Goal: Task Accomplishment & Management: Complete application form

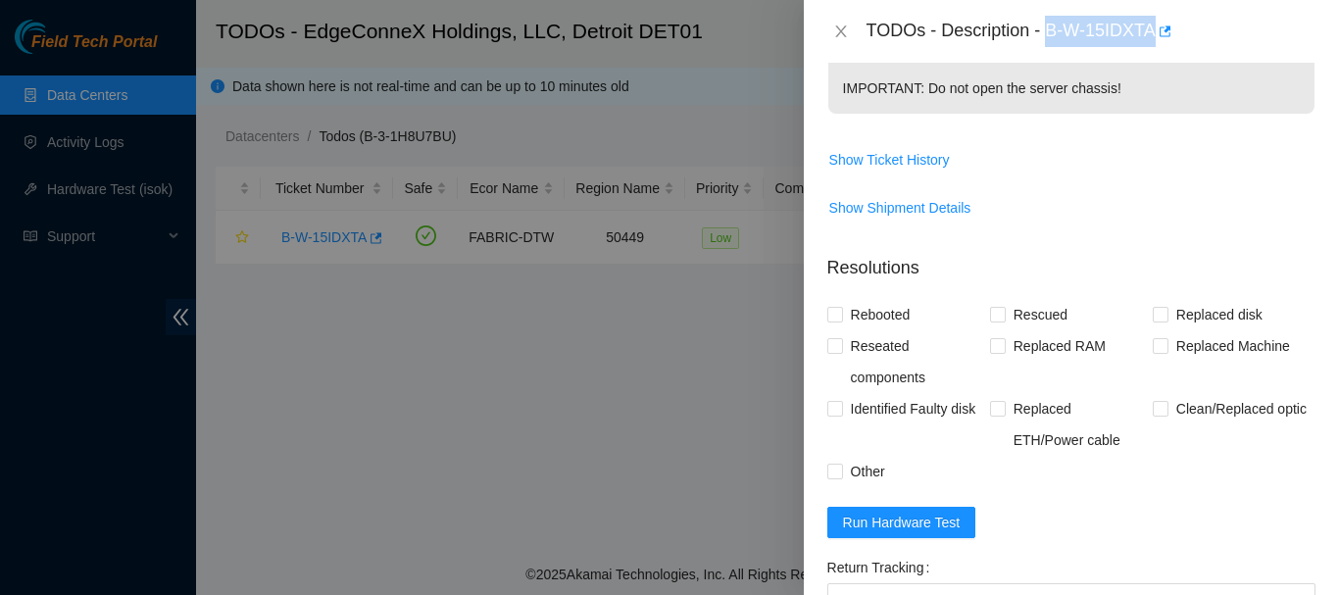
scroll to position [811, 0]
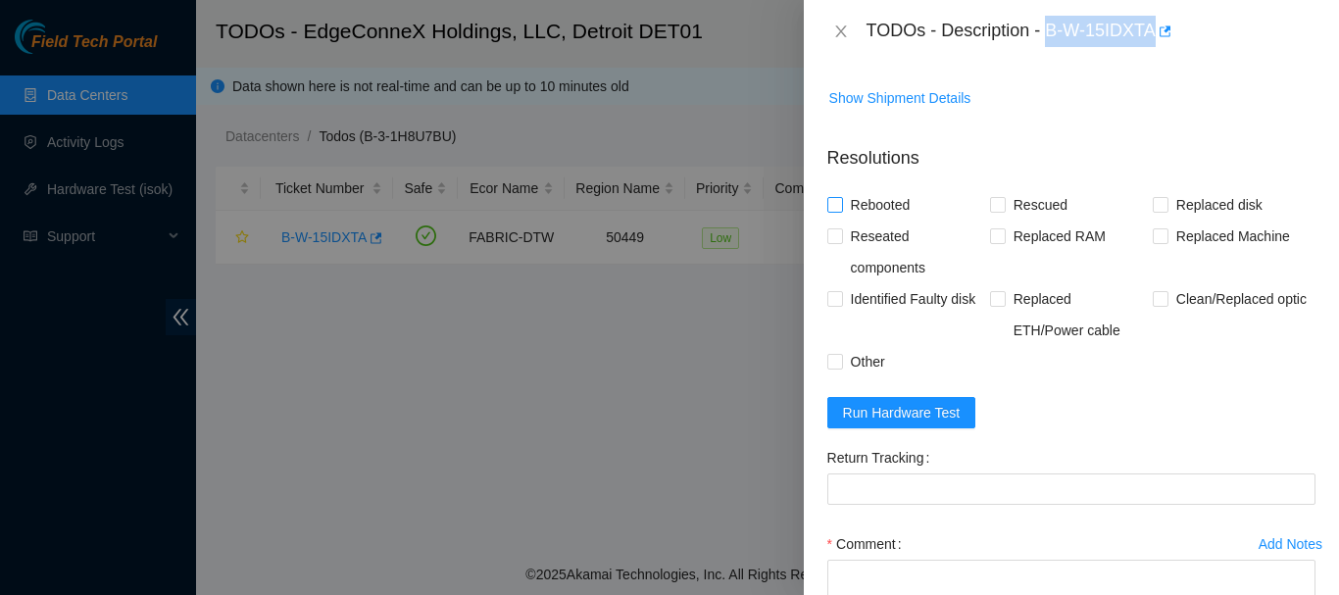
click at [832, 206] on input "Rebooted" at bounding box center [834, 204] width 14 height 14
checkbox input "true"
click at [998, 202] on input "Rescued" at bounding box center [997, 204] width 14 height 14
checkbox input "true"
click at [883, 411] on span "Run Hardware Test" at bounding box center [902, 413] width 118 height 22
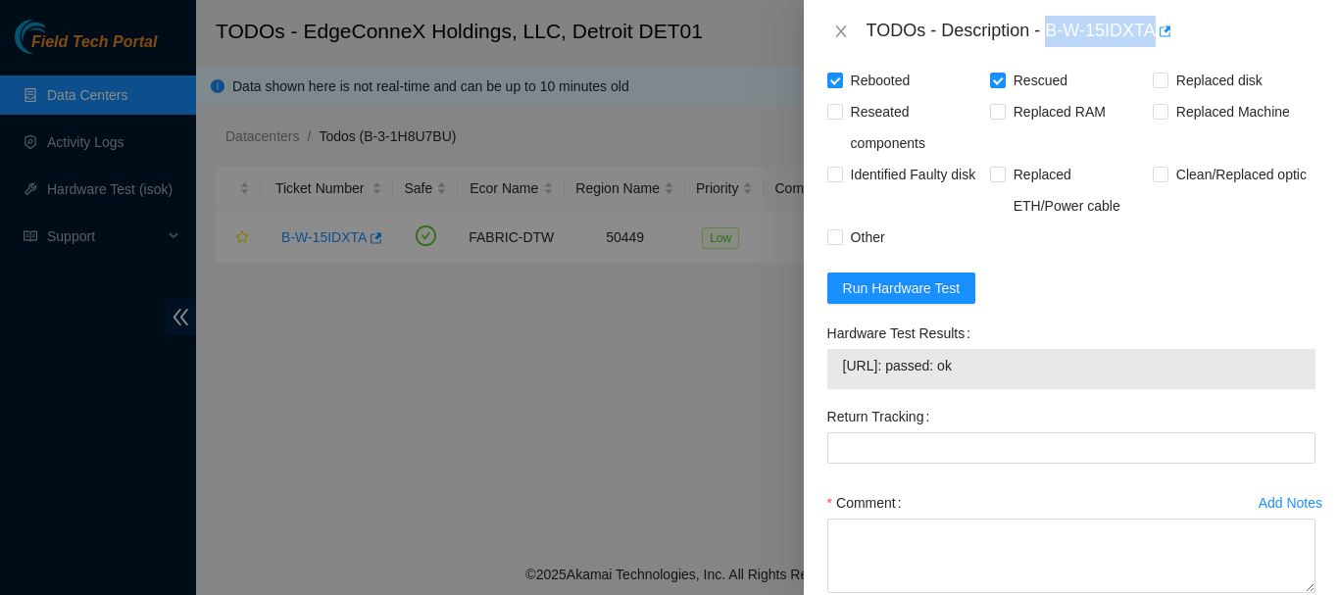
scroll to position [995, 0]
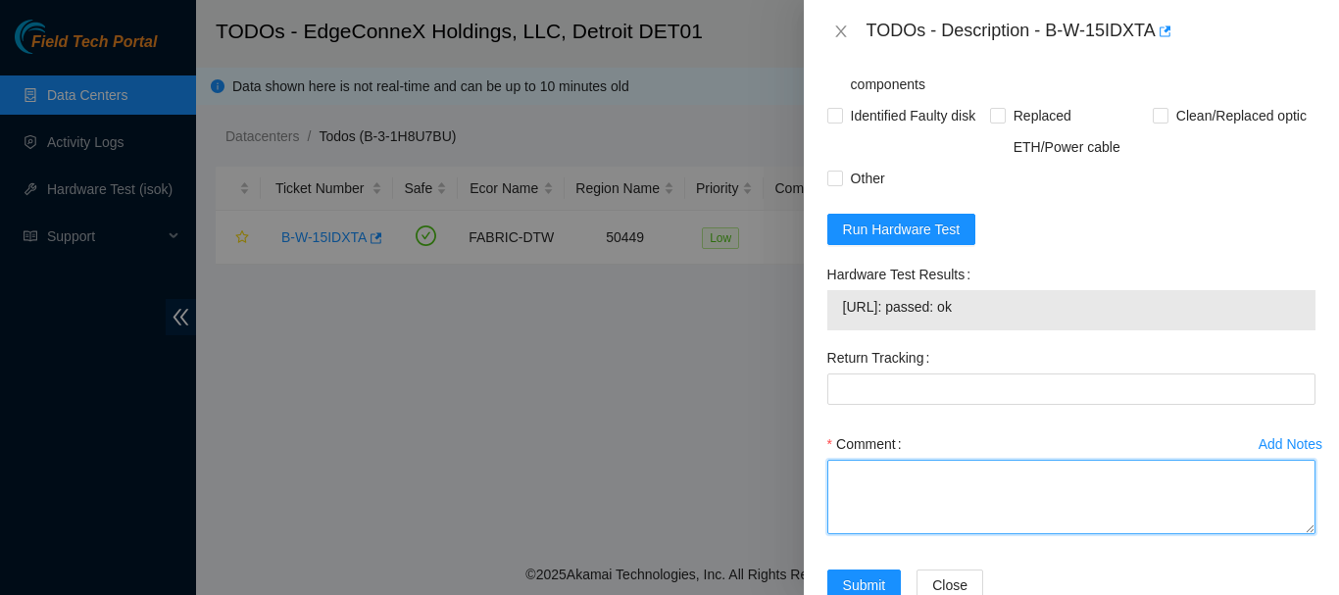
click at [986, 483] on textarea "Comment" at bounding box center [1071, 497] width 488 height 74
paste textarea "B-W-15IDXTA When I first connected to the machine I had no output. I power cycl…"
type textarea "B-W-15IDXTA When I first connected to the machine I had no output. I power cycl…"
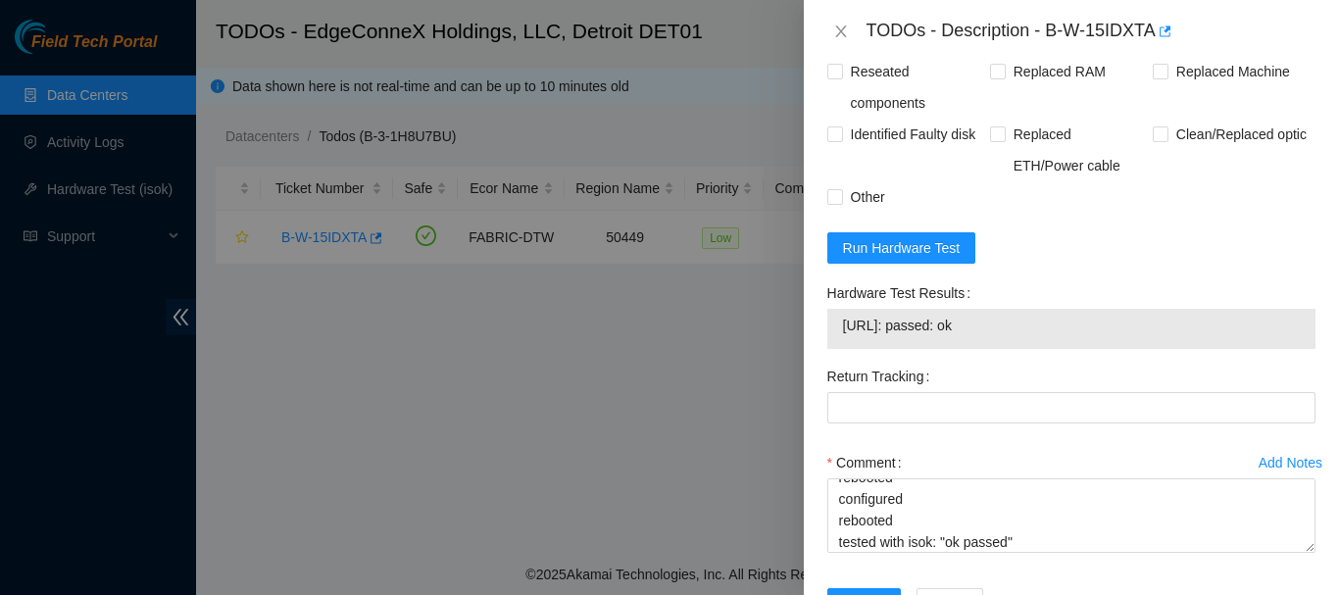
scroll to position [1048, 0]
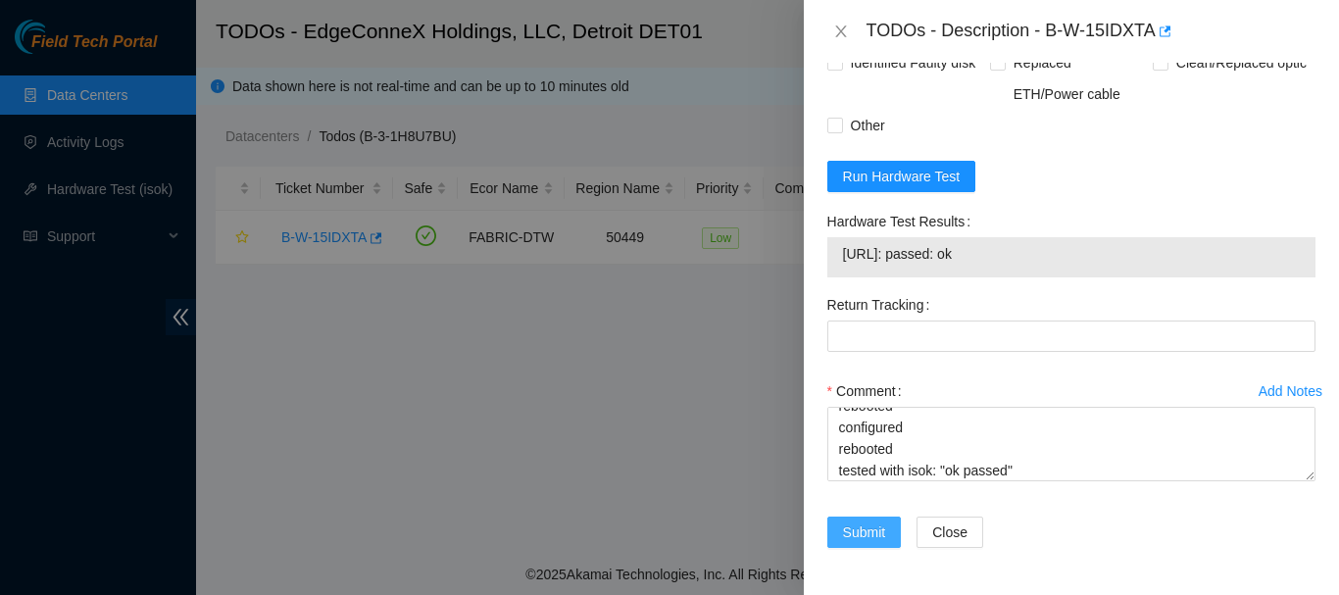
click at [850, 533] on span "Submit" at bounding box center [864, 532] width 43 height 22
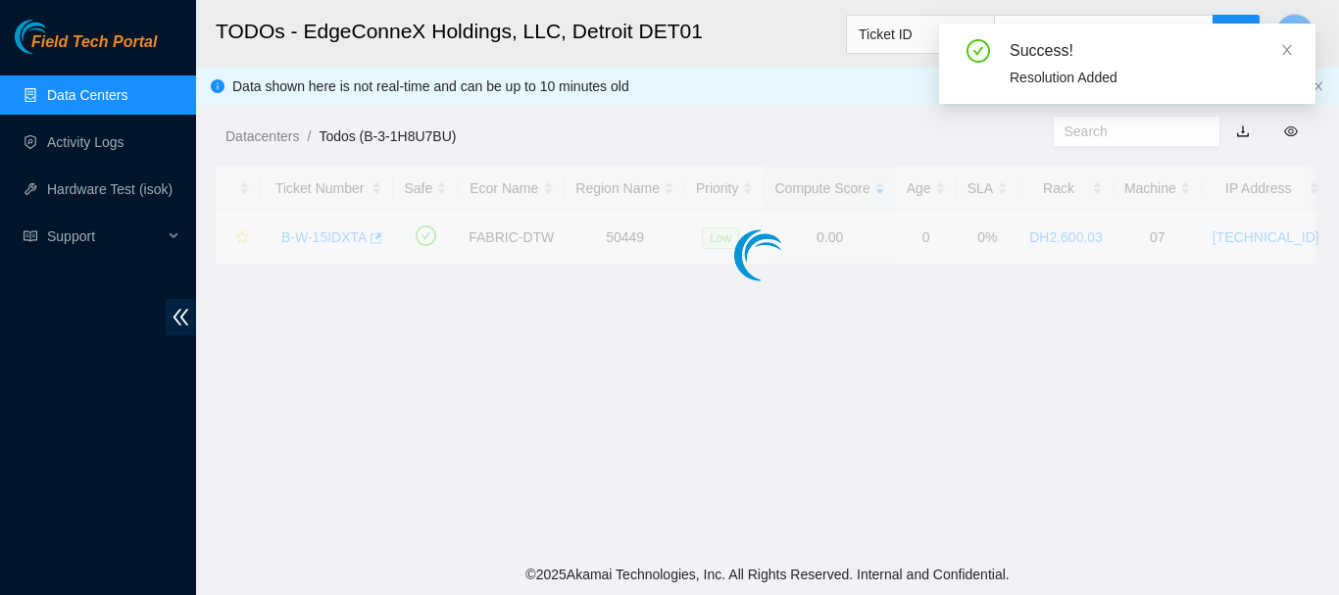
scroll to position [648, 0]
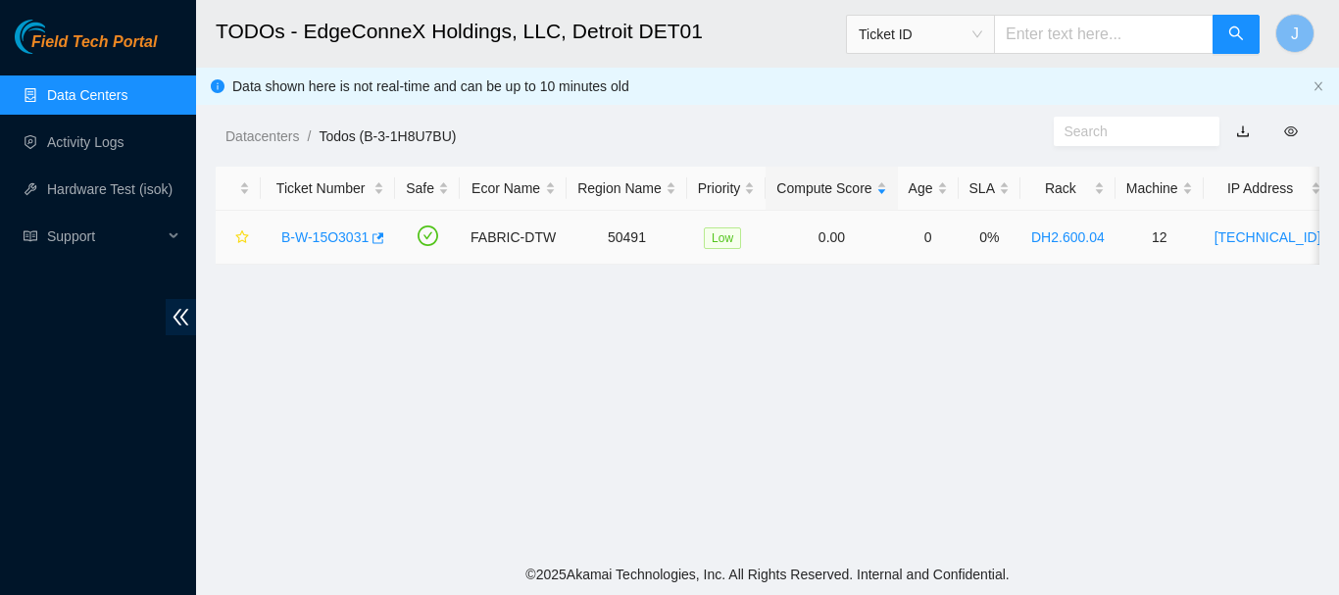
click at [339, 232] on link "B-W-15O3031" at bounding box center [324, 237] width 87 height 16
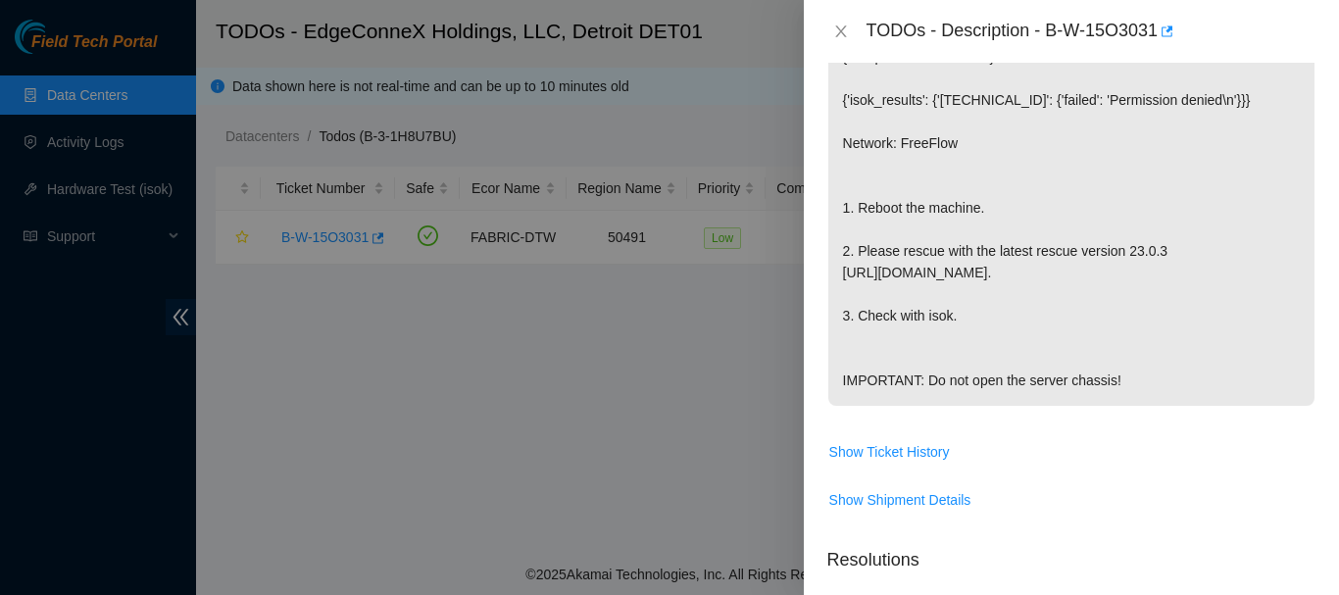
scroll to position [446, 0]
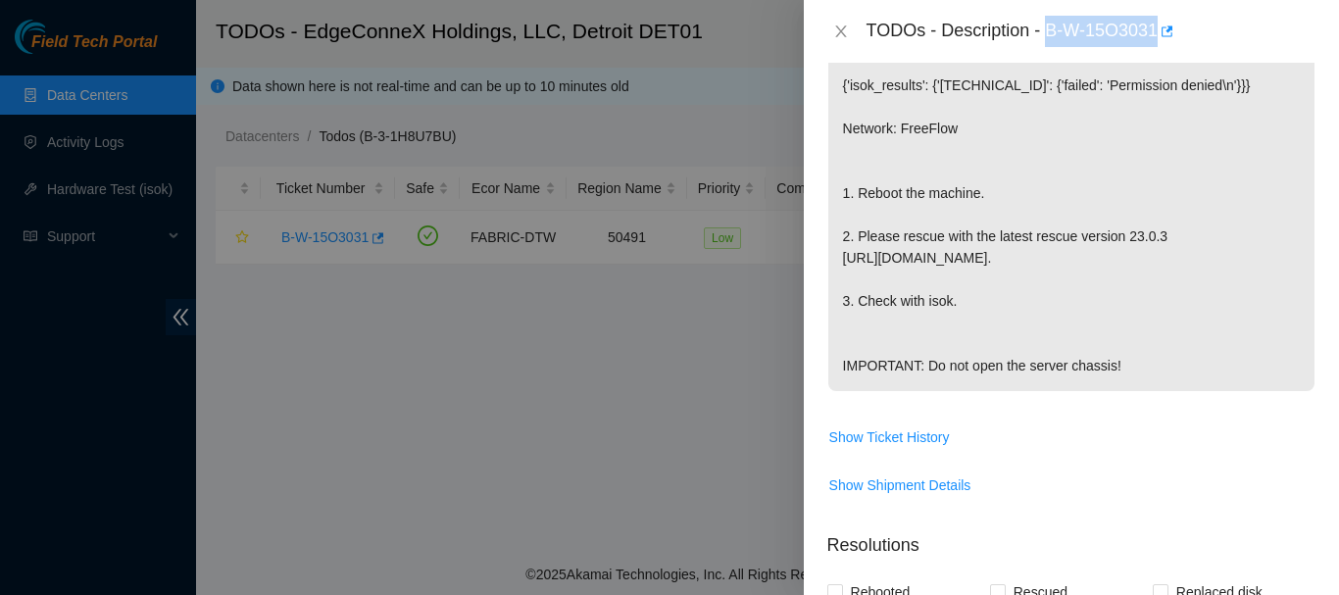
drag, startPoint x: 1053, startPoint y: 27, endPoint x: 1159, endPoint y: 21, distance: 106.1
click at [1159, 21] on div "TODOs - Description - B-W-15O3031" at bounding box center [1090, 31] width 449 height 31
copy div "B-W-15O3031"
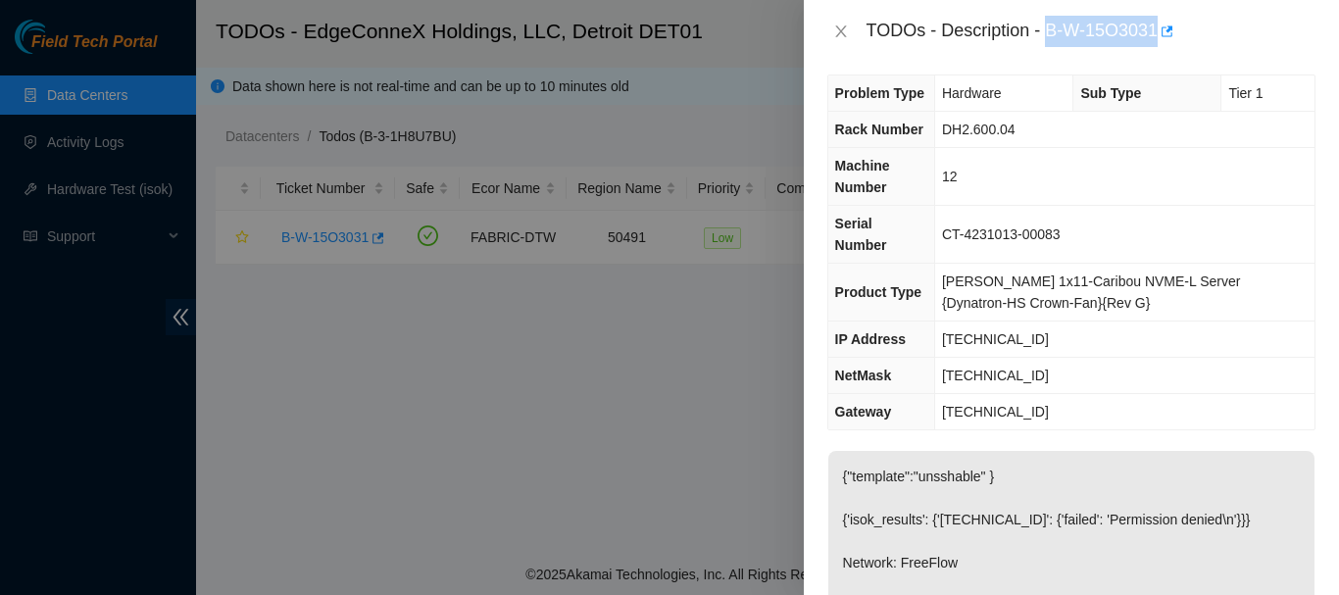
scroll to position [19, 0]
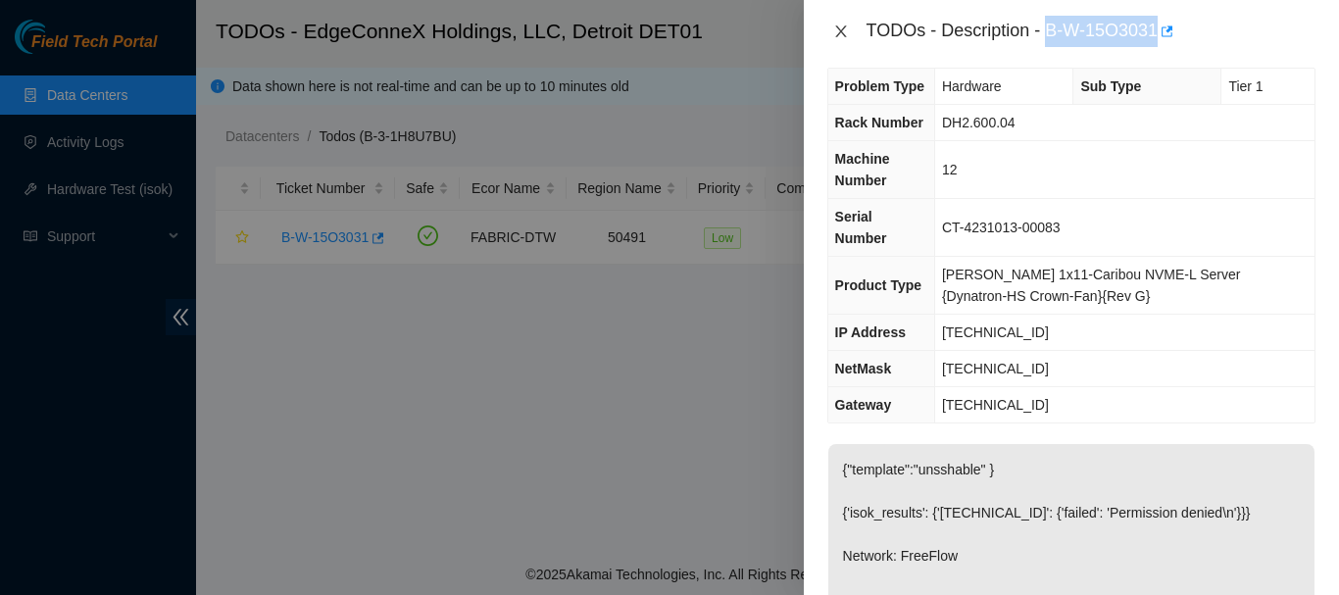
click at [840, 32] on icon "close" at bounding box center [840, 31] width 11 height 12
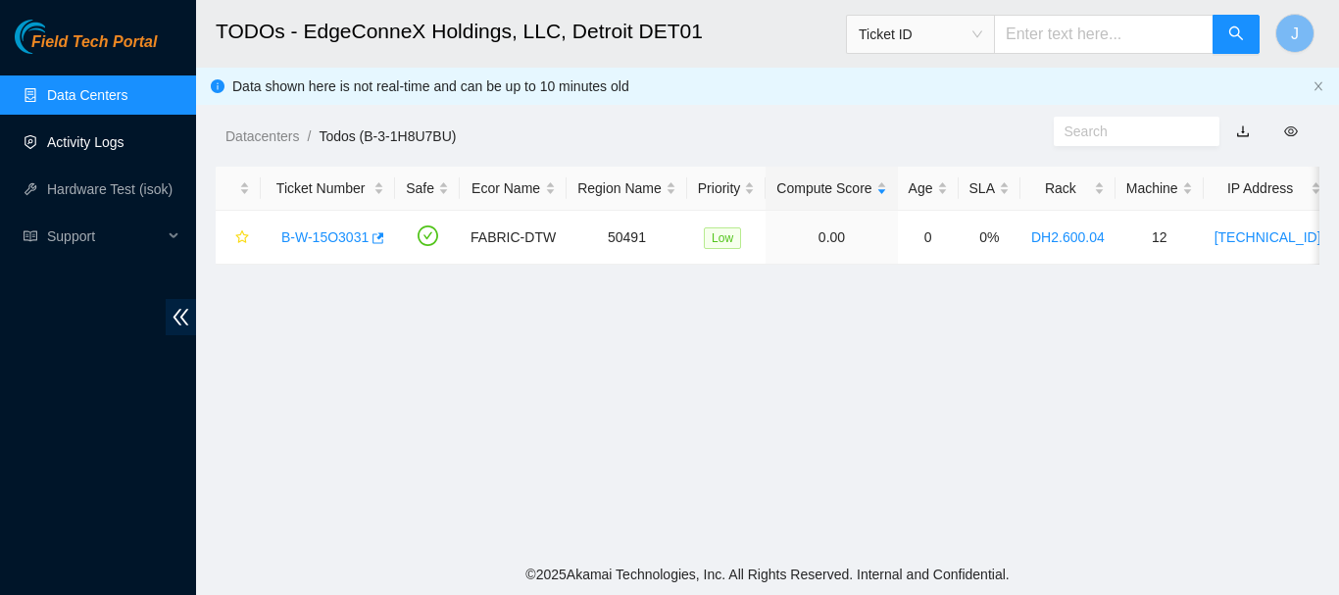
click at [73, 138] on link "Activity Logs" at bounding box center [85, 142] width 77 height 16
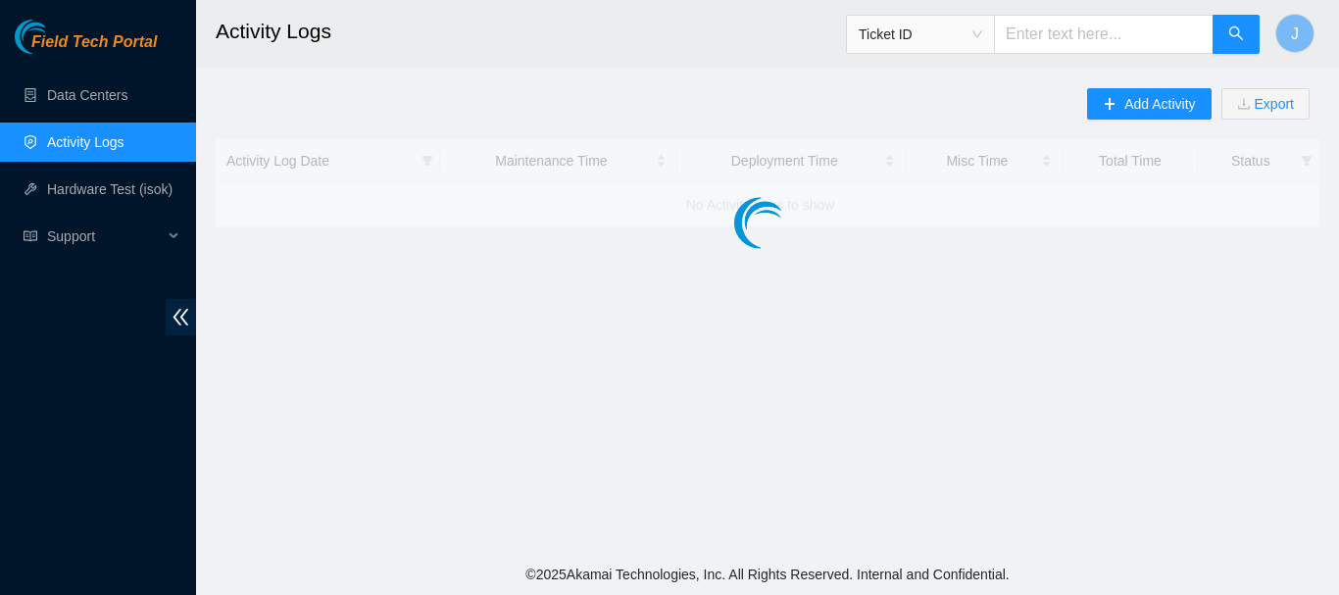
click at [73, 138] on link "Activity Logs" at bounding box center [85, 142] width 77 height 16
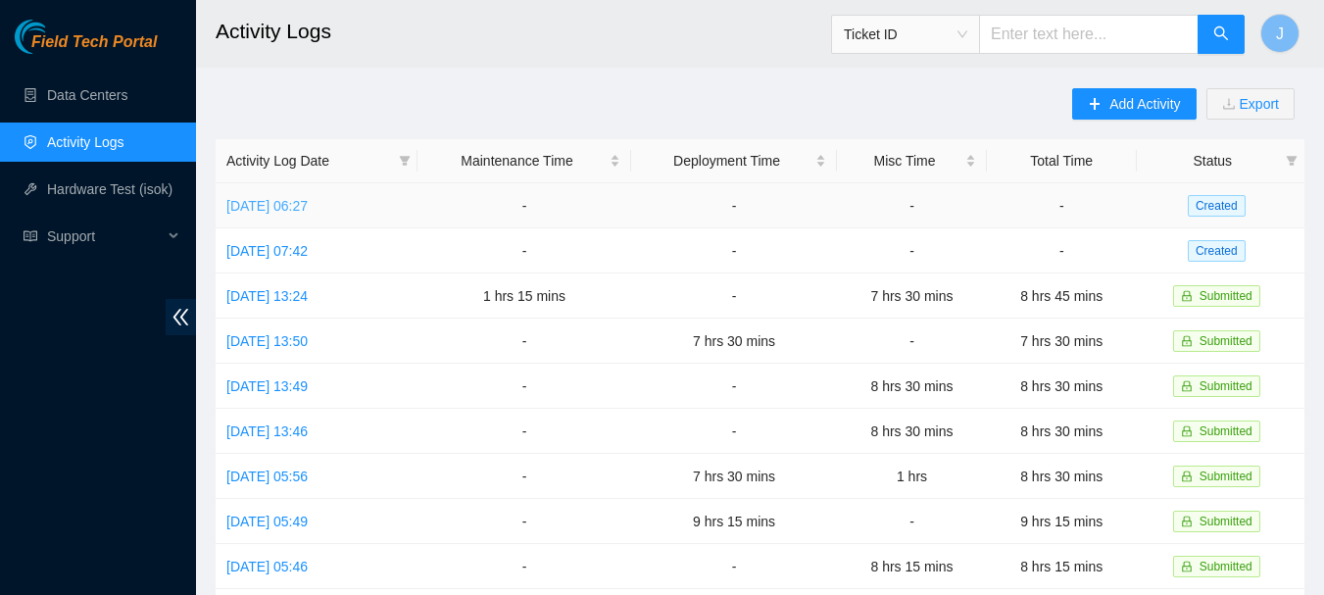
click at [274, 207] on link "Fri, 05 Sep 2025 06:27" at bounding box center [266, 206] width 81 height 16
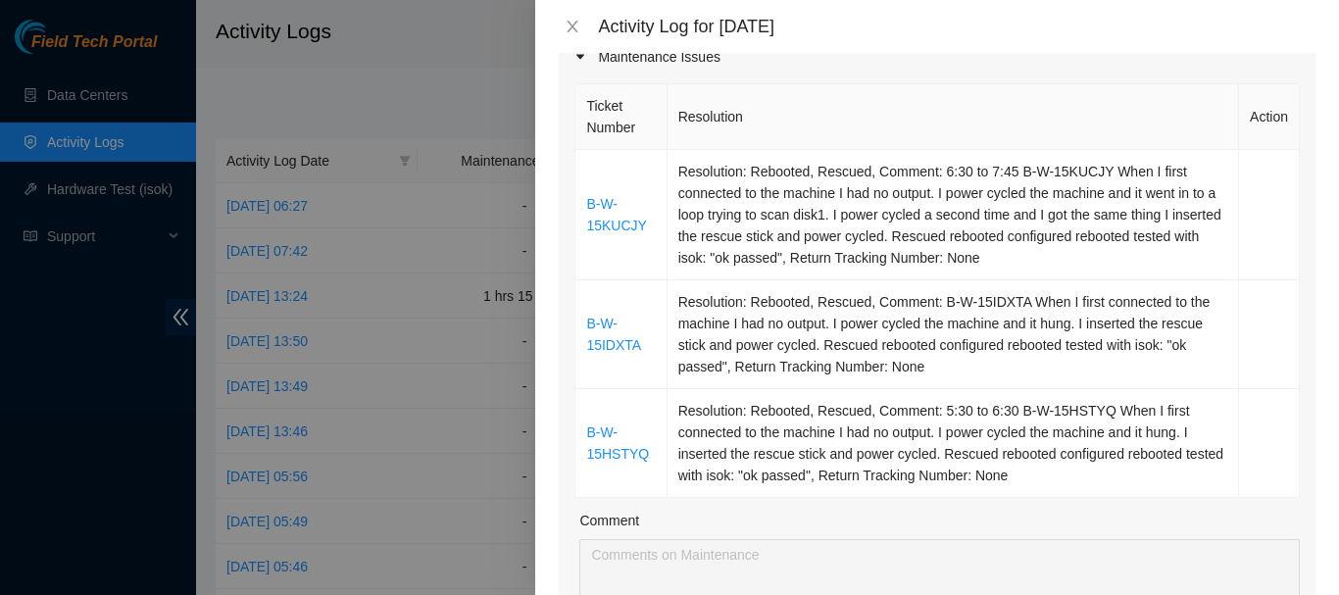
scroll to position [295, 0]
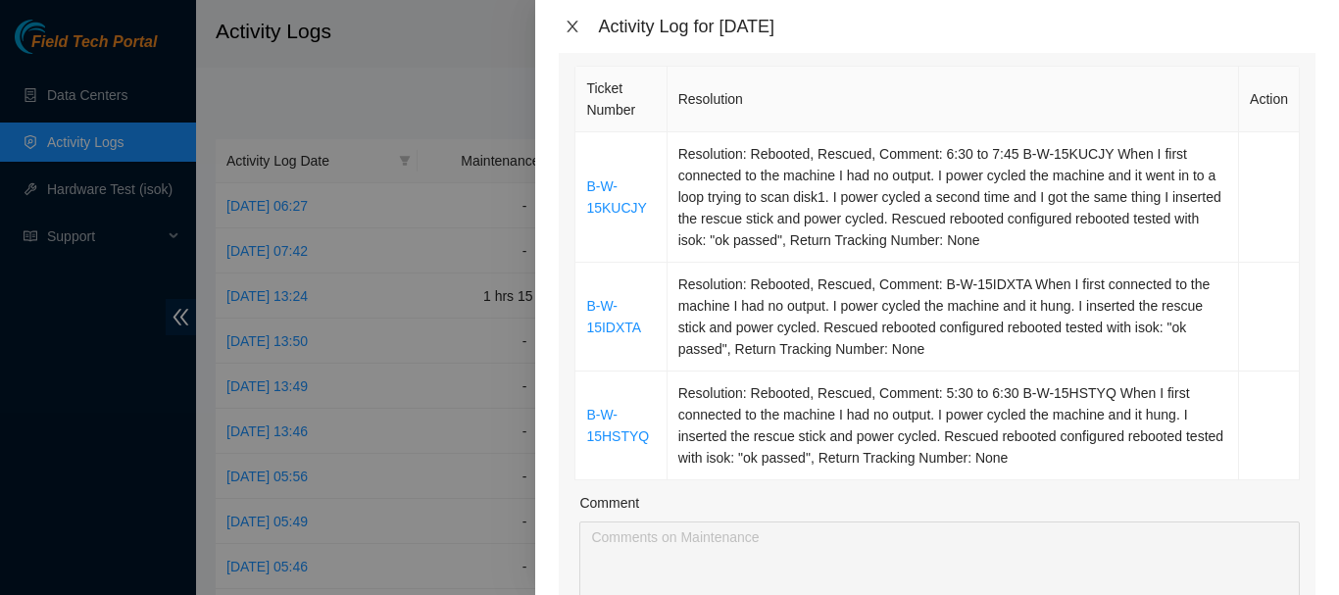
click at [571, 24] on icon "close" at bounding box center [572, 27] width 16 height 16
click at [571, 24] on h2 "Activity Logs" at bounding box center [670, 31] width 909 height 63
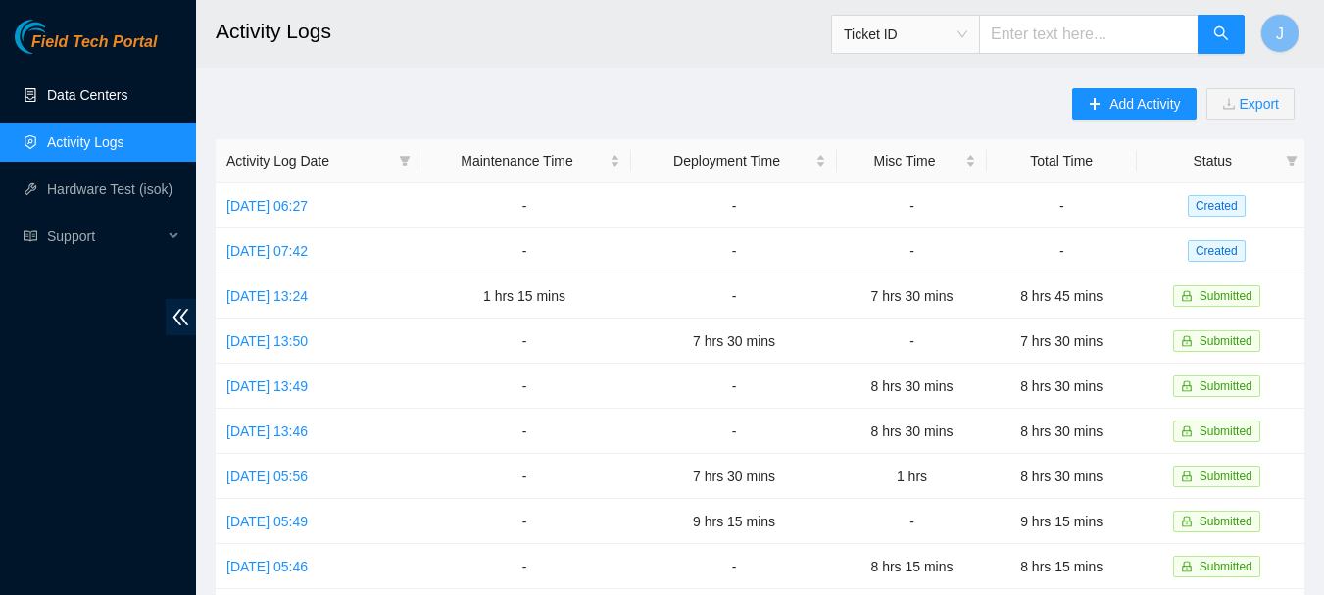
click at [85, 90] on link "Data Centers" at bounding box center [87, 95] width 80 height 16
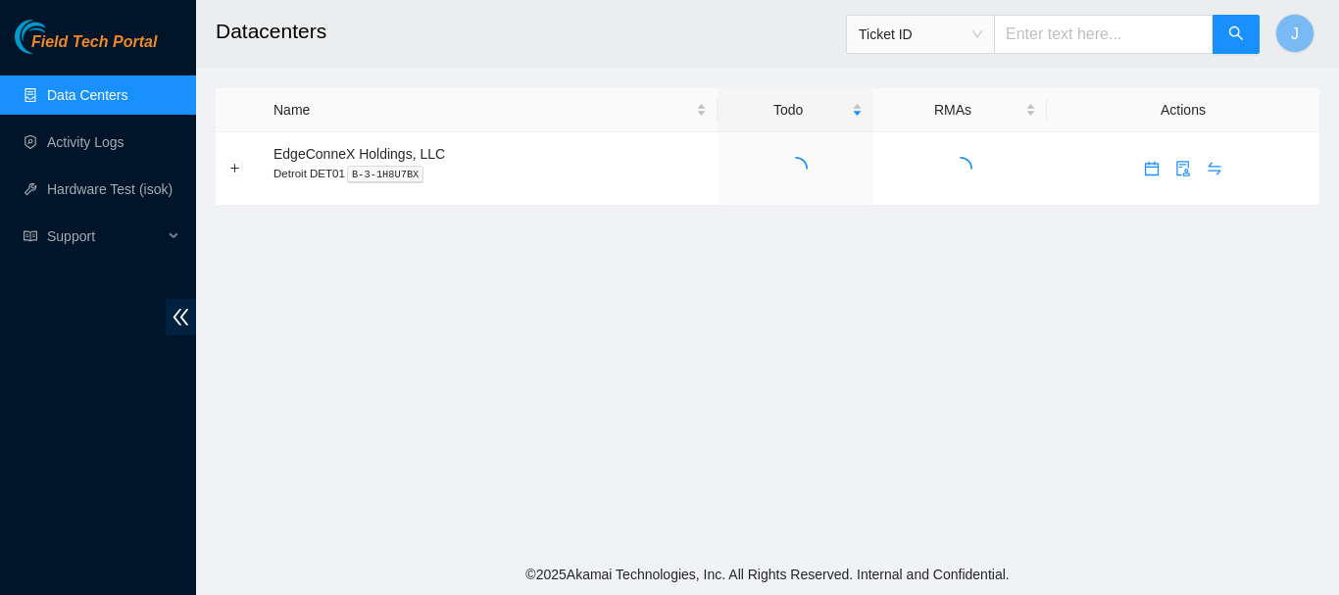
click at [85, 90] on link "Data Centers" at bounding box center [87, 95] width 80 height 16
click at [73, 142] on link "Activity Logs" at bounding box center [85, 142] width 77 height 16
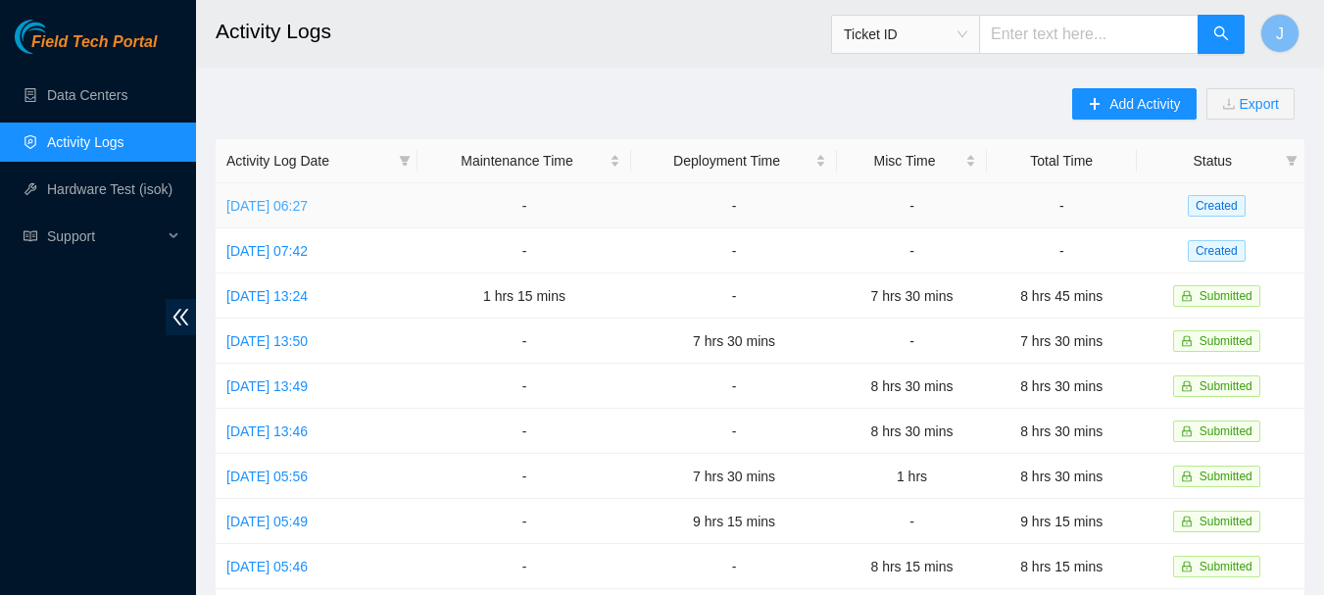
click at [290, 206] on link "Fri, 05 Sep 2025 06:27" at bounding box center [266, 206] width 81 height 16
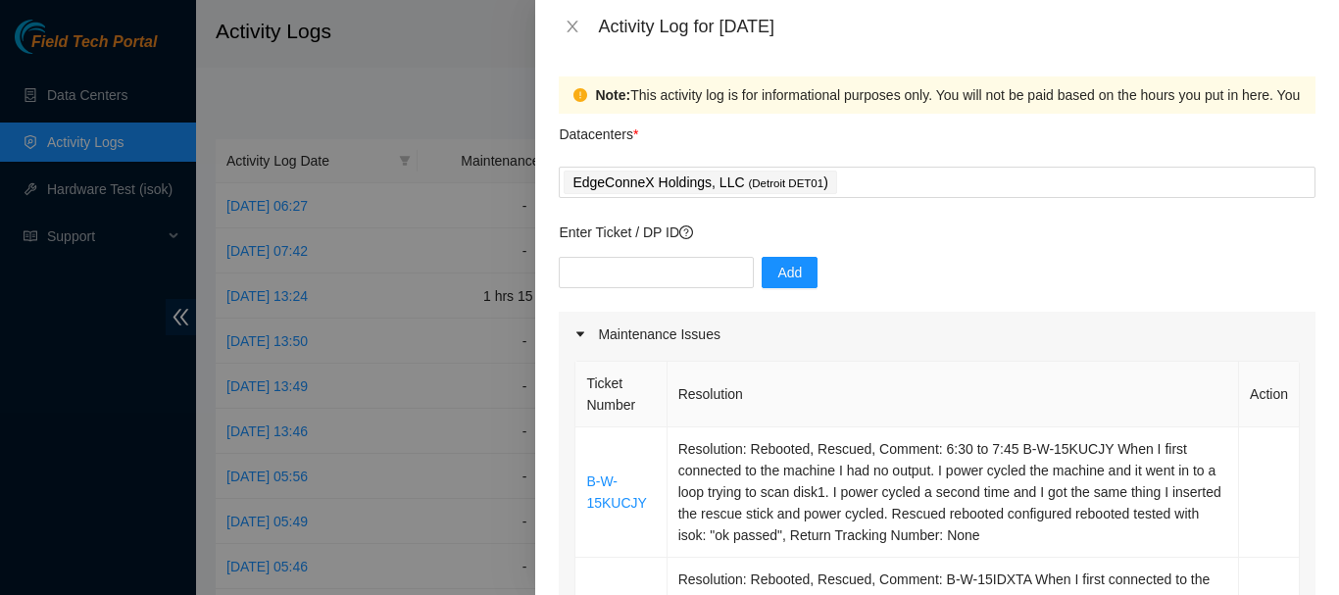
click at [72, 101] on div at bounding box center [669, 297] width 1339 height 595
click at [566, 24] on icon "close" at bounding box center [572, 27] width 16 height 16
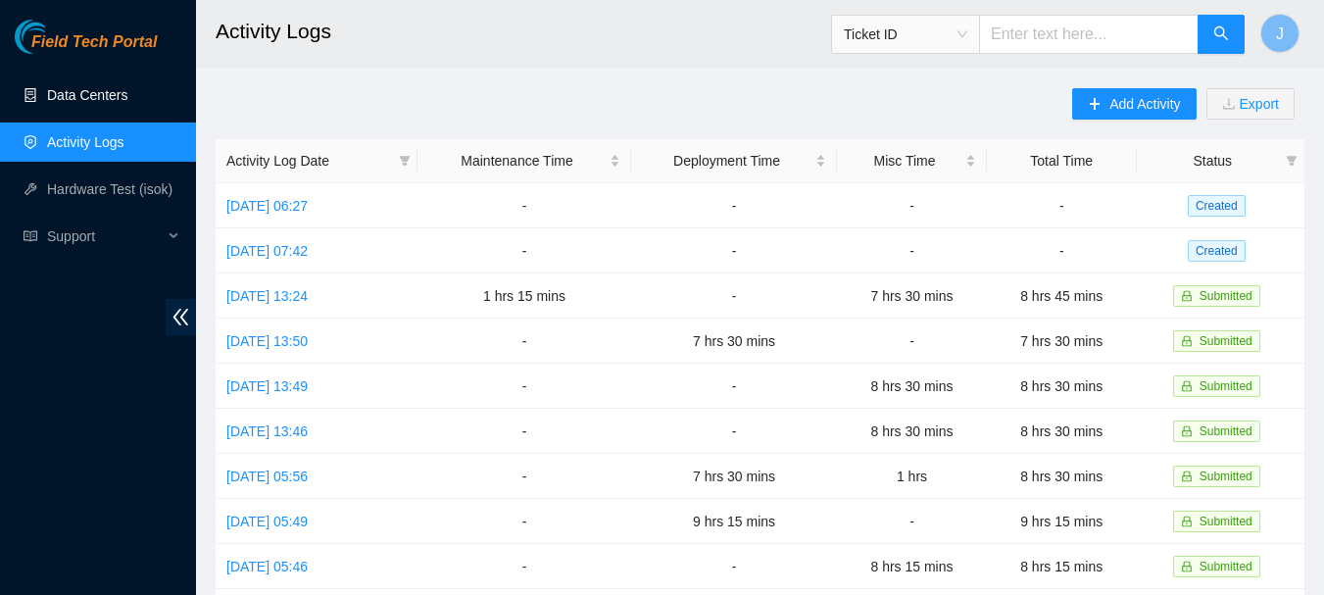
click at [96, 90] on link "Data Centers" at bounding box center [87, 95] width 80 height 16
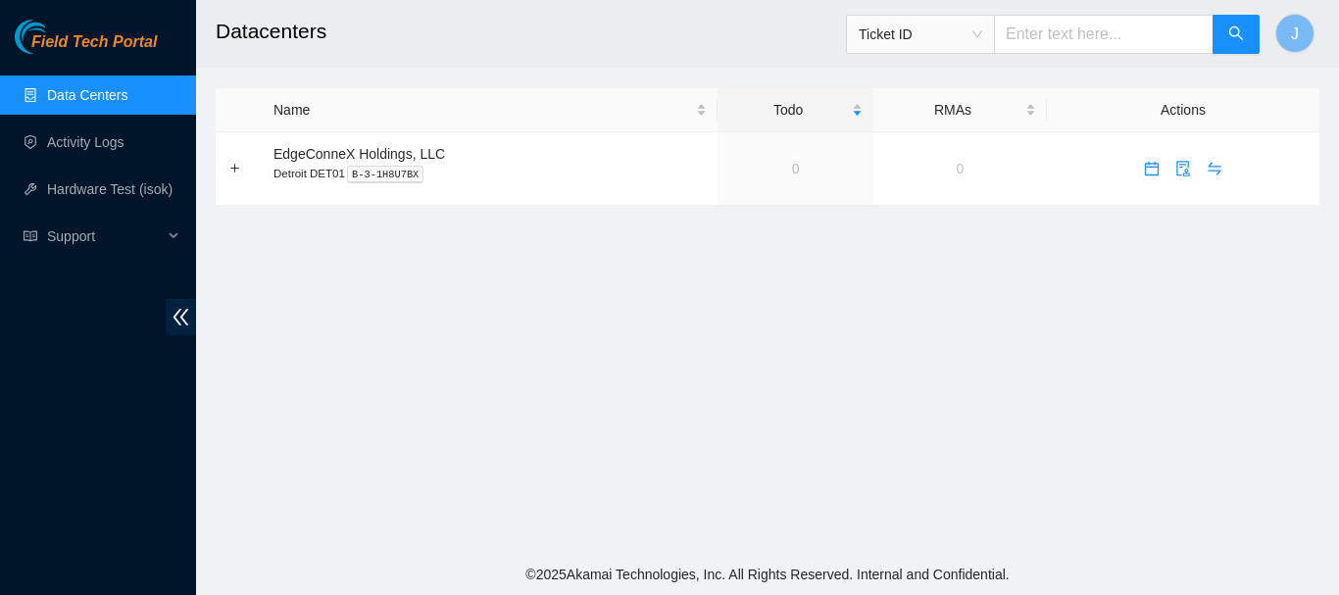
click at [96, 90] on link "Data Centers" at bounding box center [87, 95] width 80 height 16
click at [1057, 41] on input "text" at bounding box center [1104, 34] width 220 height 39
paste input "B-W-15O3031"
type input "B-W-15O3031"
click at [1228, 40] on icon "search" at bounding box center [1236, 33] width 16 height 16
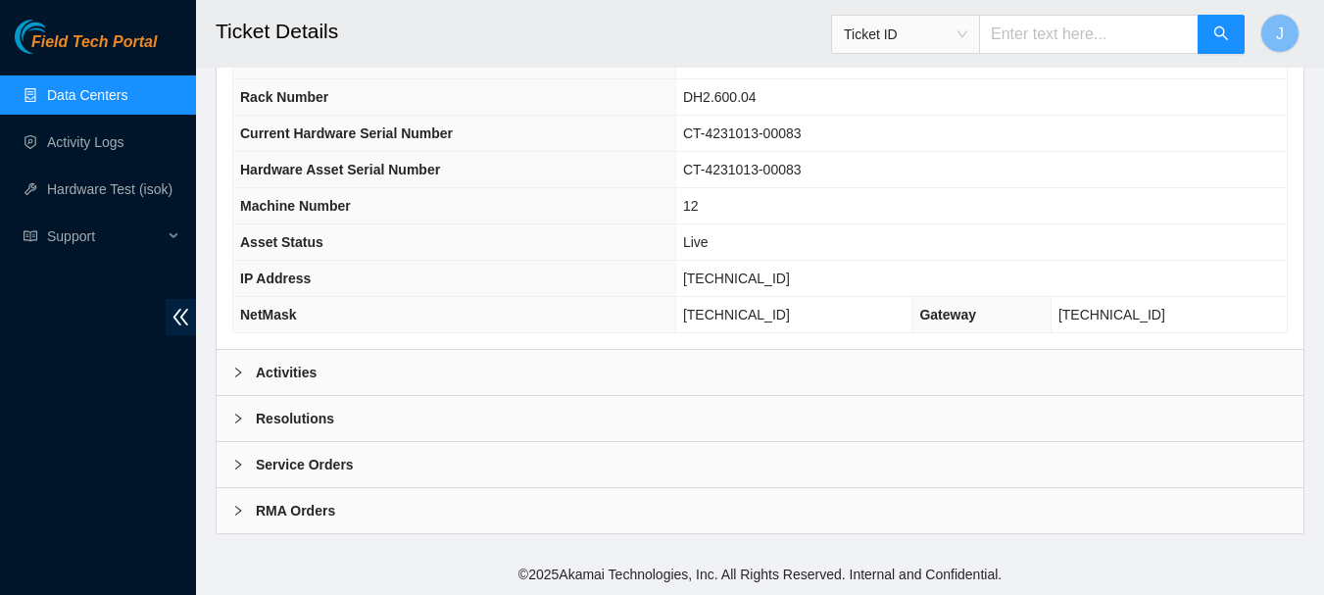
scroll to position [778, 0]
click at [238, 374] on icon "right" at bounding box center [238, 372] width 6 height 10
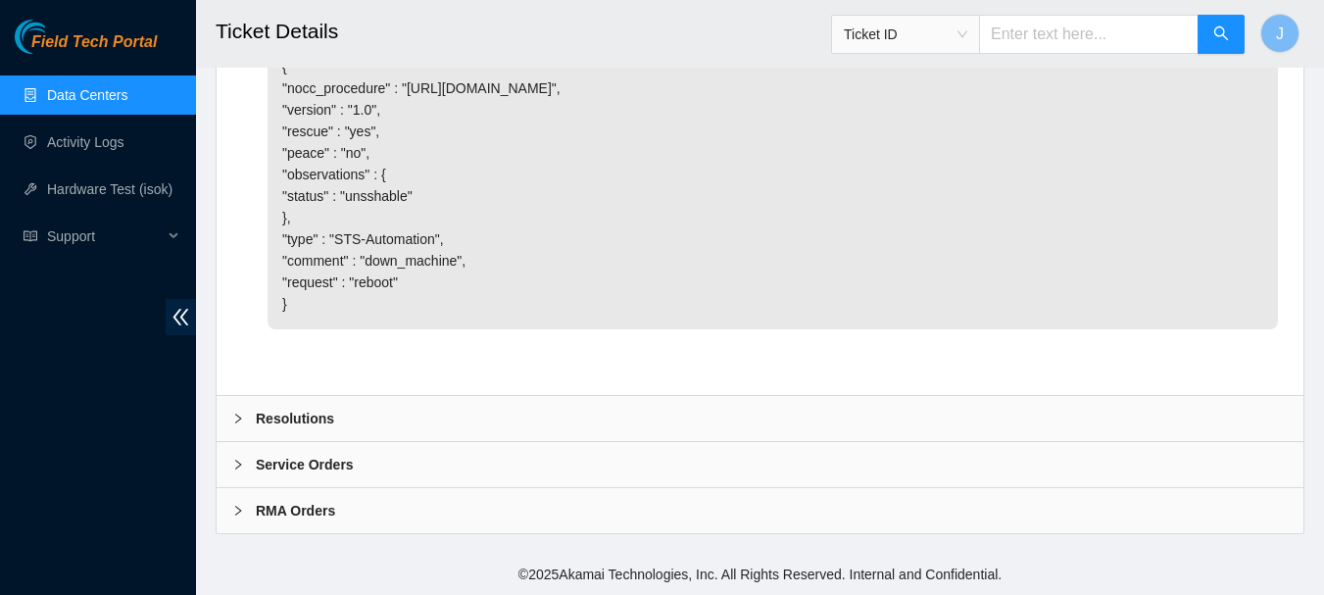
scroll to position [1636, 0]
click at [236, 424] on icon "right" at bounding box center [238, 419] width 12 height 12
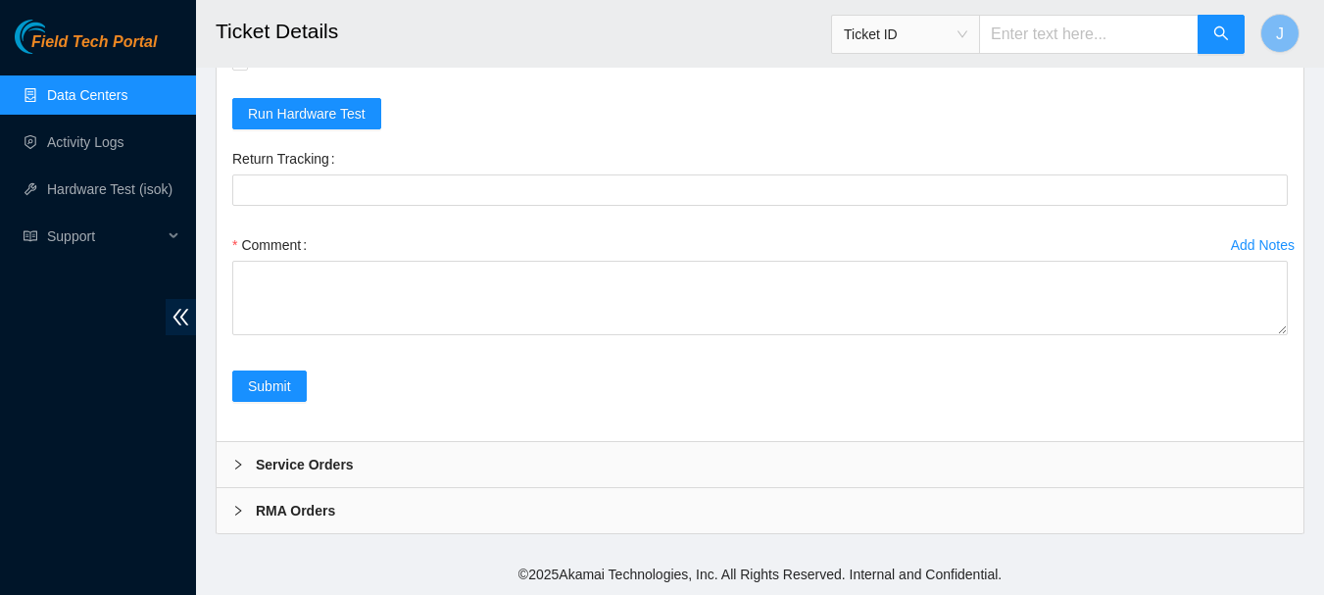
scroll to position [2161, 0]
click at [276, 124] on span "Run Hardware Test" at bounding box center [307, 114] width 118 height 22
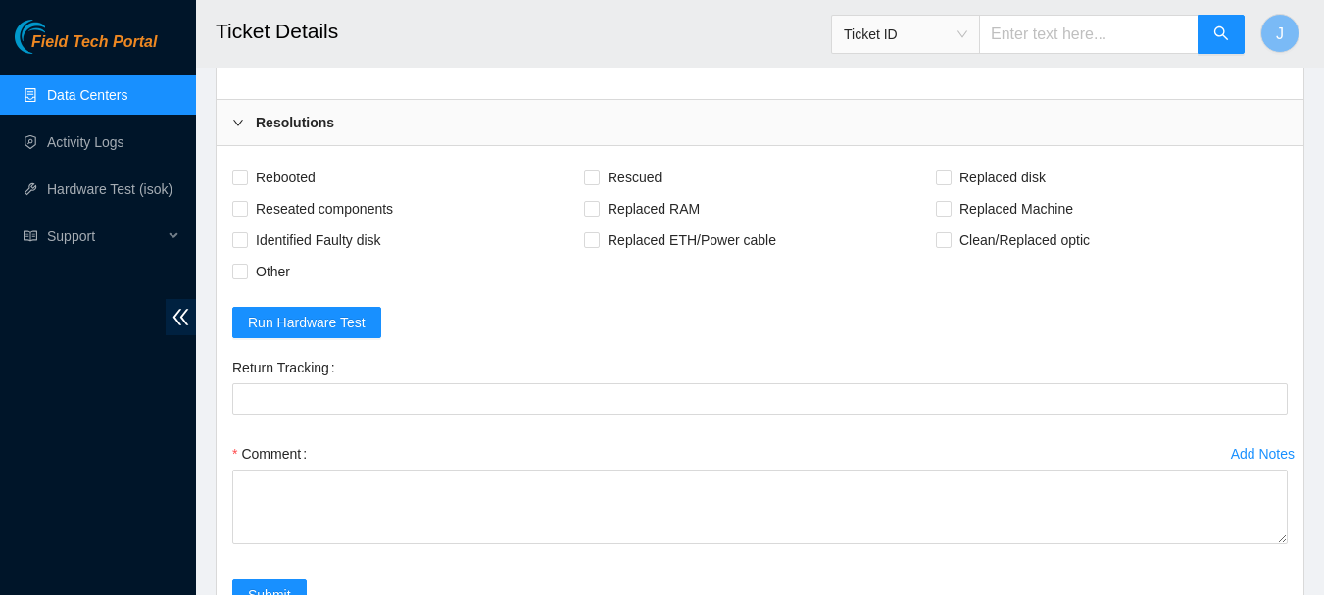
scroll to position [1914, 0]
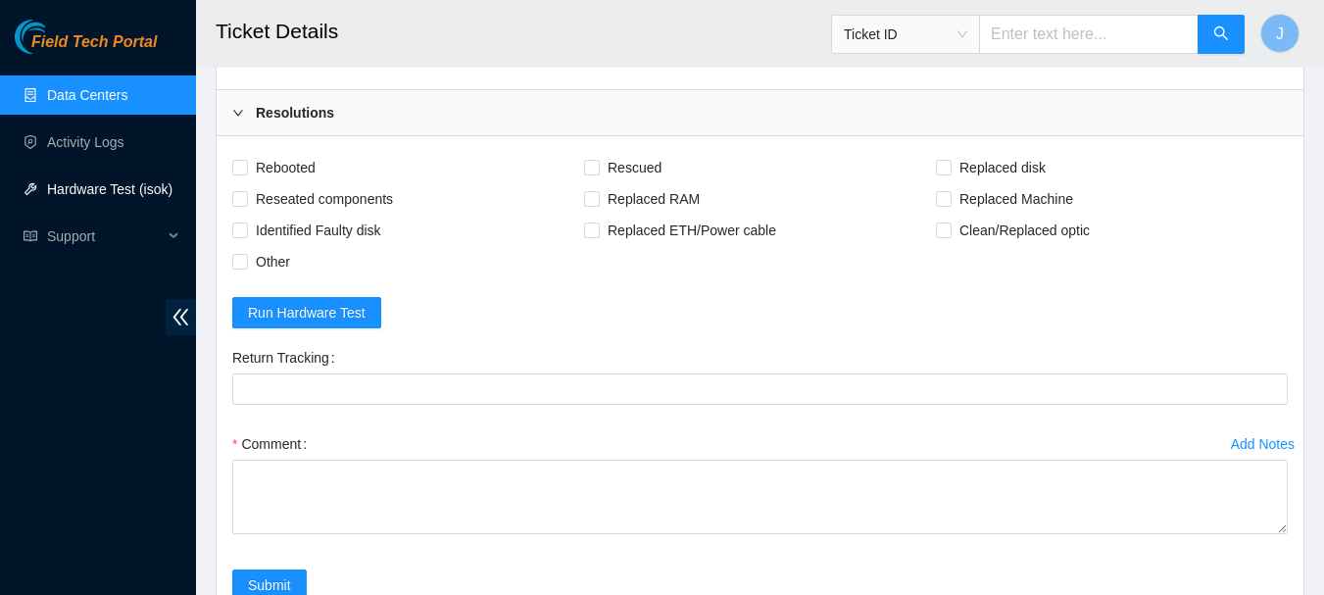
click at [91, 191] on link "Hardware Test (isok)" at bounding box center [109, 189] width 125 height 16
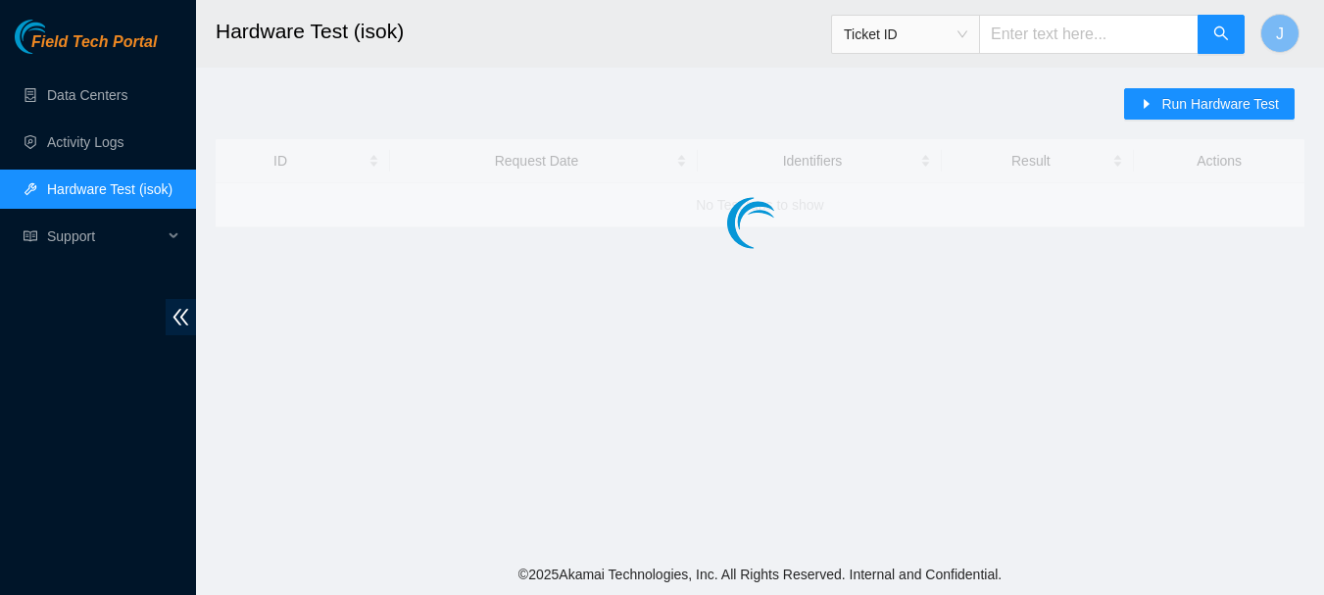
click at [91, 191] on link "Hardware Test (isok)" at bounding box center [109, 189] width 125 height 16
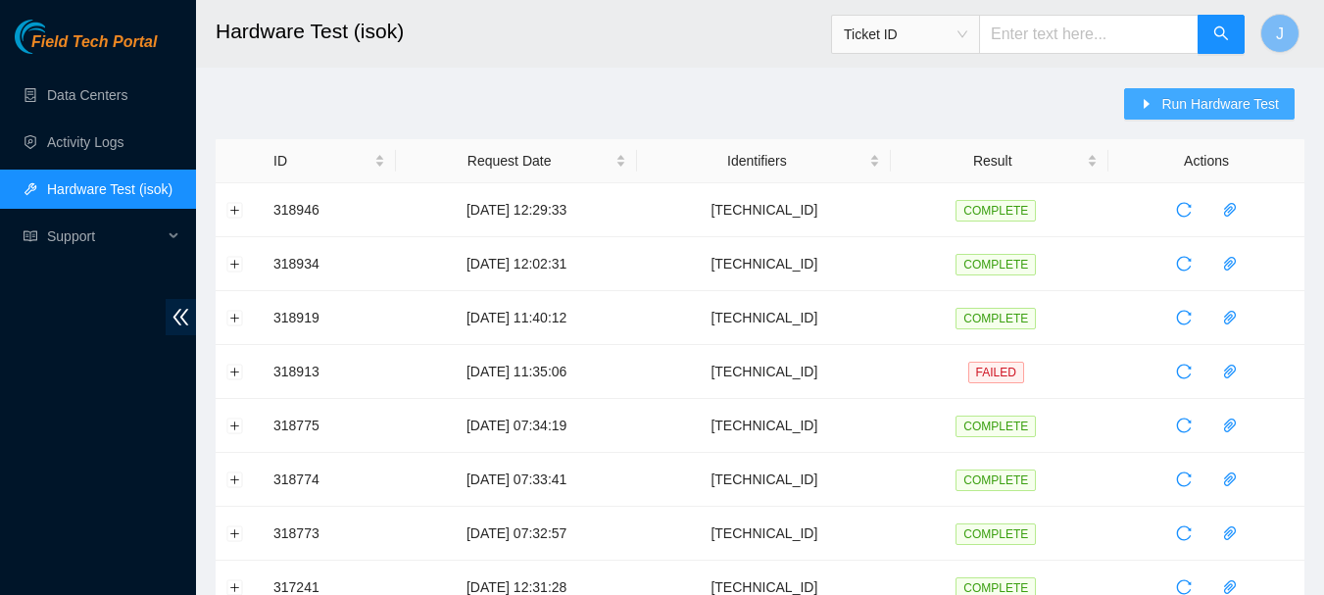
click at [1205, 102] on span "Run Hardware Test" at bounding box center [1220, 104] width 118 height 22
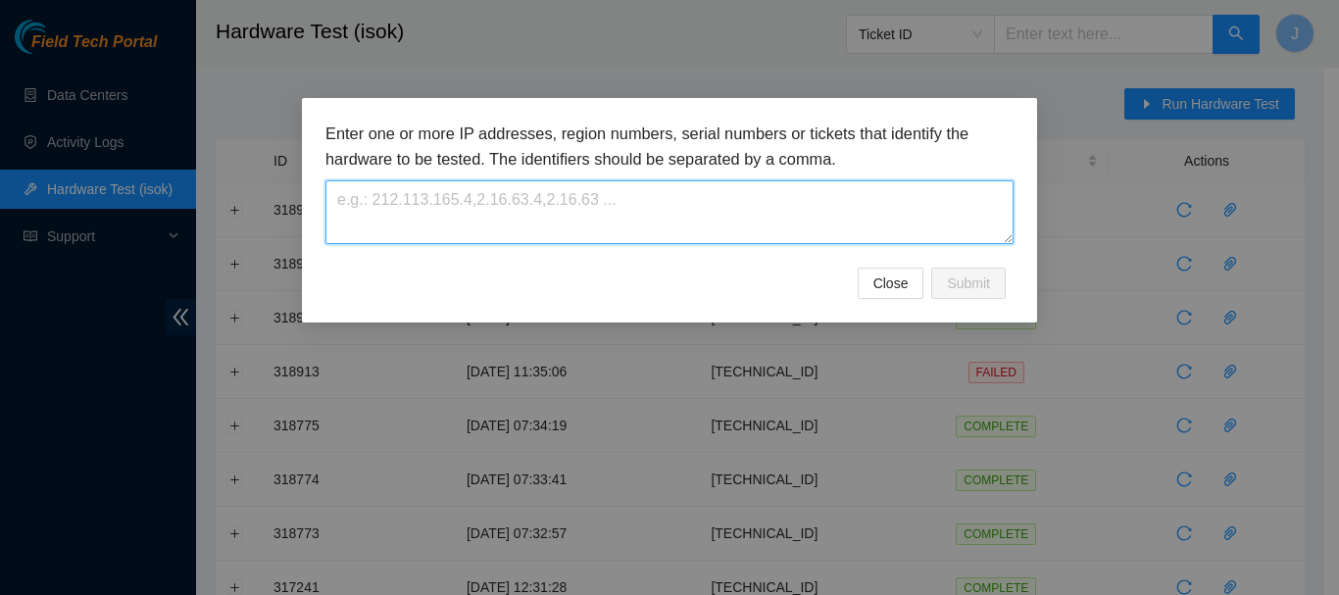
click at [684, 196] on textarea at bounding box center [669, 212] width 688 height 64
type textarea "23.63.28.207"
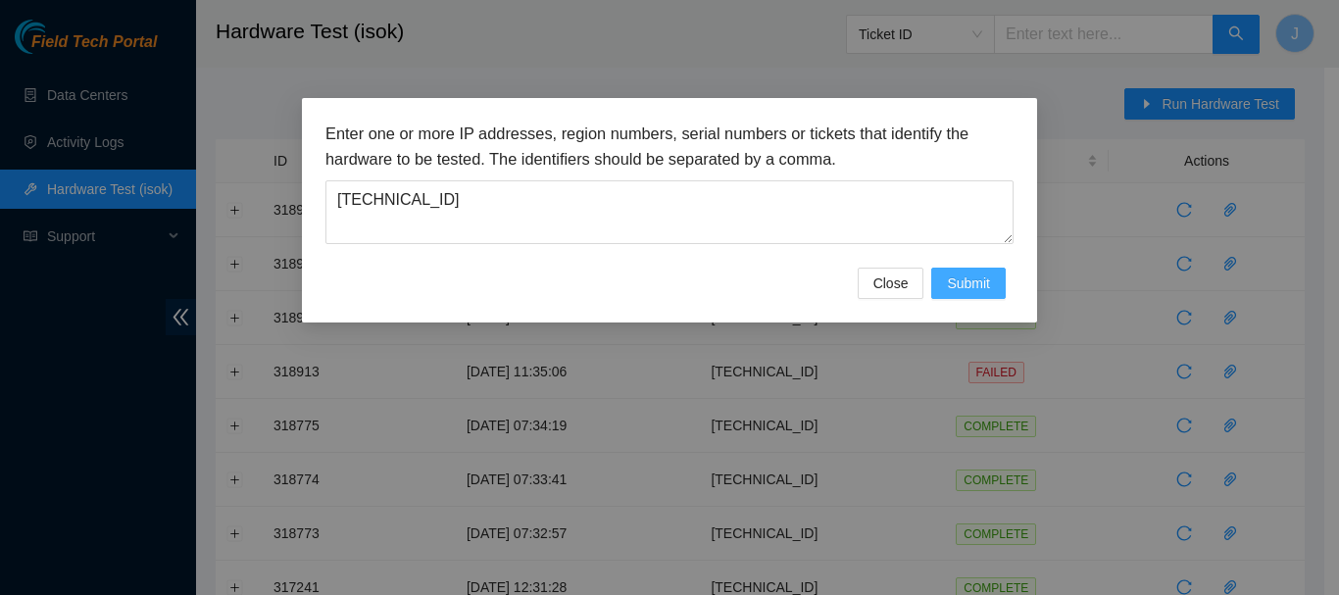
click at [972, 282] on span "Submit" at bounding box center [968, 283] width 43 height 22
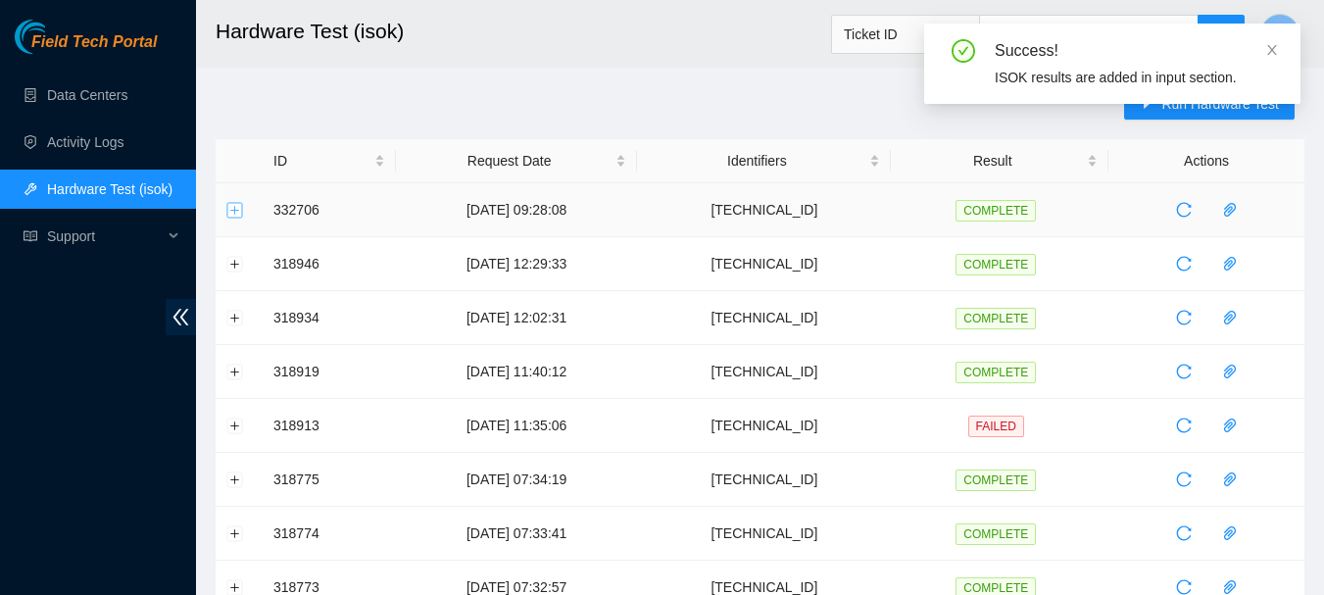
click at [240, 209] on button "Expand row" at bounding box center [235, 210] width 16 height 16
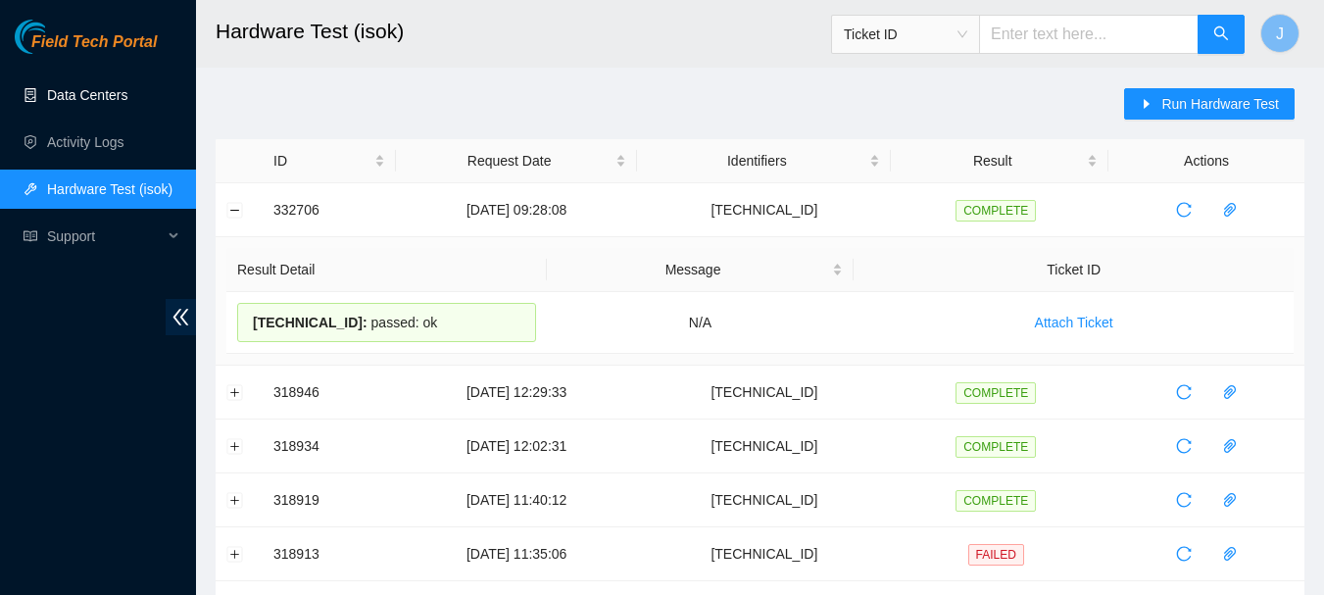
click at [113, 88] on link "Data Centers" at bounding box center [87, 95] width 80 height 16
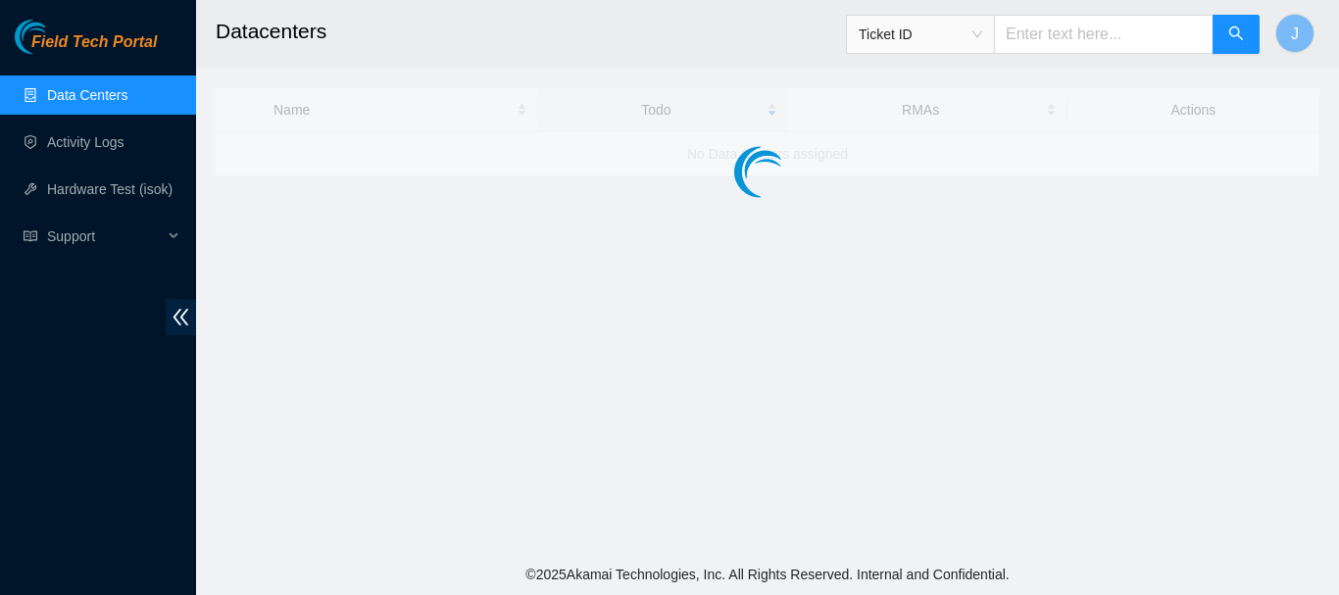
click at [113, 88] on link "Data Centers" at bounding box center [87, 95] width 80 height 16
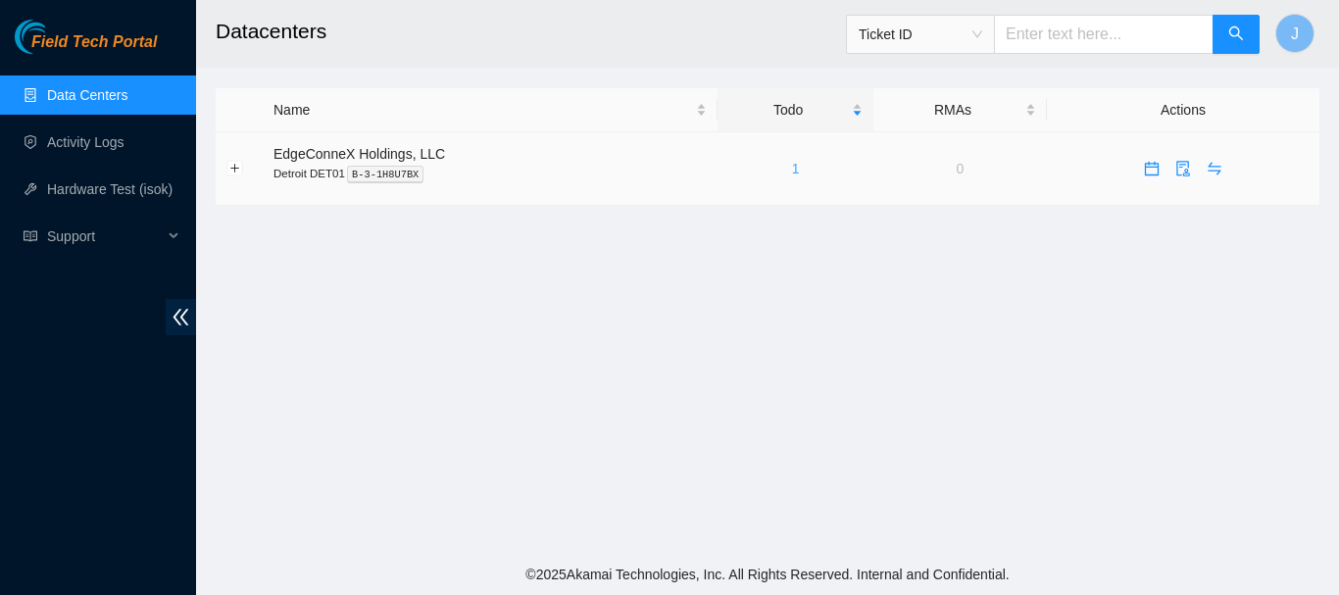
click at [793, 171] on link "1" at bounding box center [796, 169] width 8 height 16
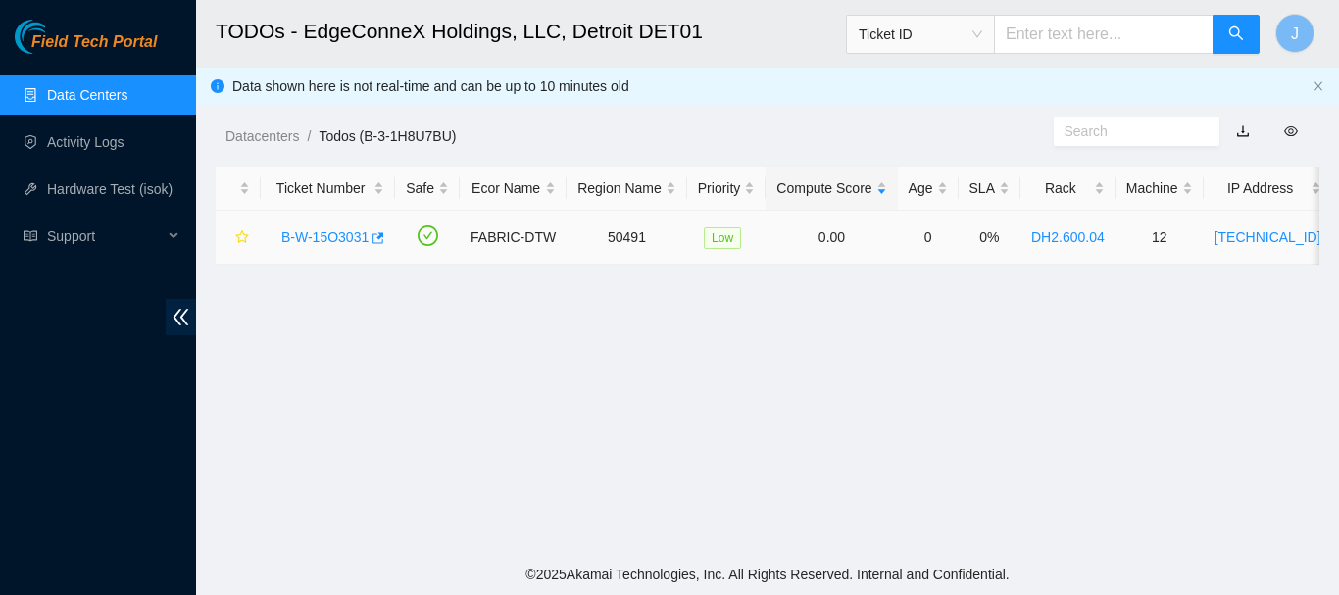
click at [327, 239] on link "B-W-15O3031" at bounding box center [324, 237] width 87 height 16
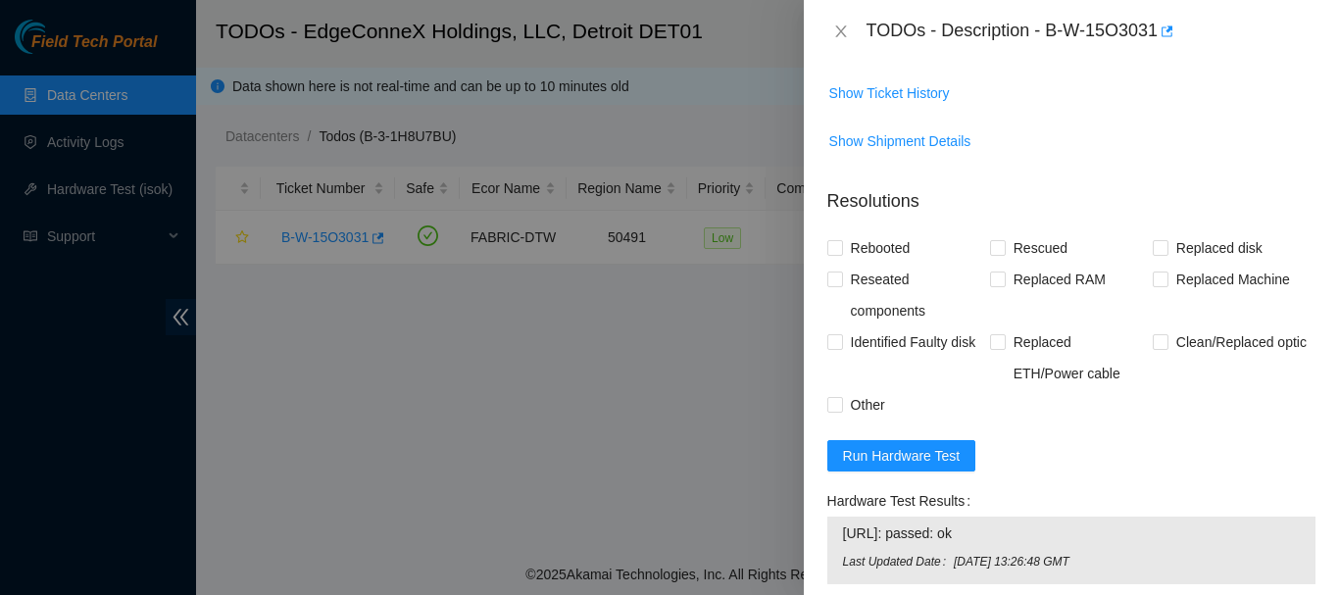
scroll to position [832, 0]
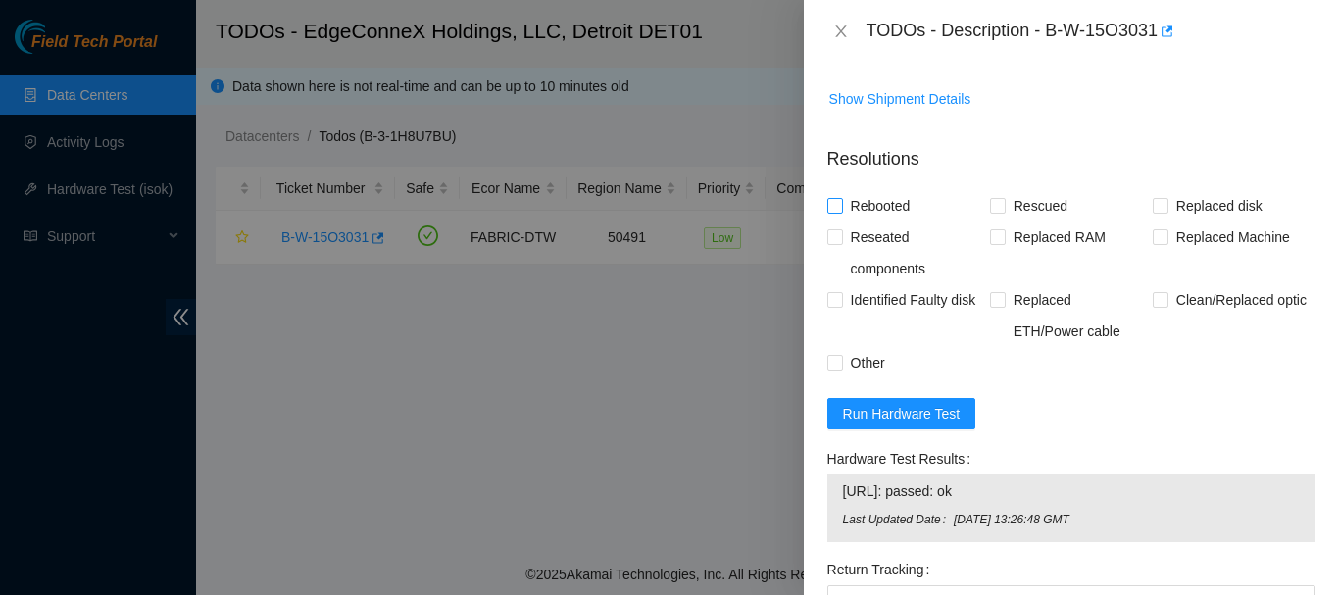
click at [838, 212] on input "Rebooted" at bounding box center [834, 205] width 14 height 14
checkbox input "true"
click at [997, 212] on input "Rescued" at bounding box center [997, 205] width 14 height 14
checkbox input "true"
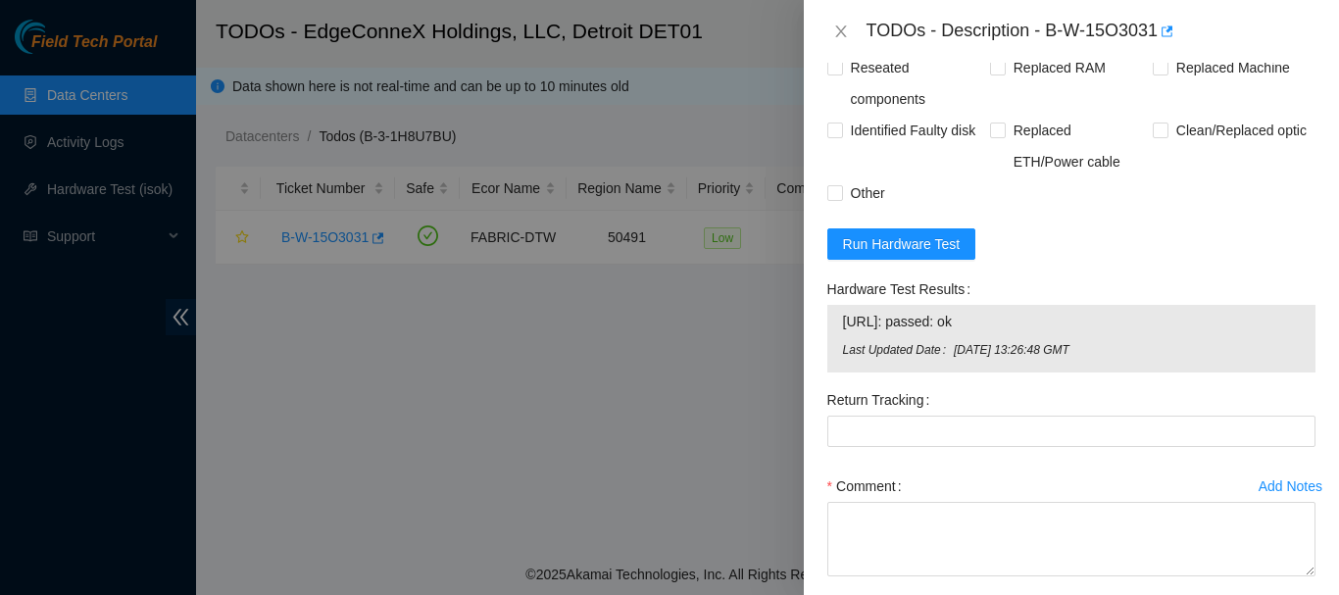
scroll to position [1011, 0]
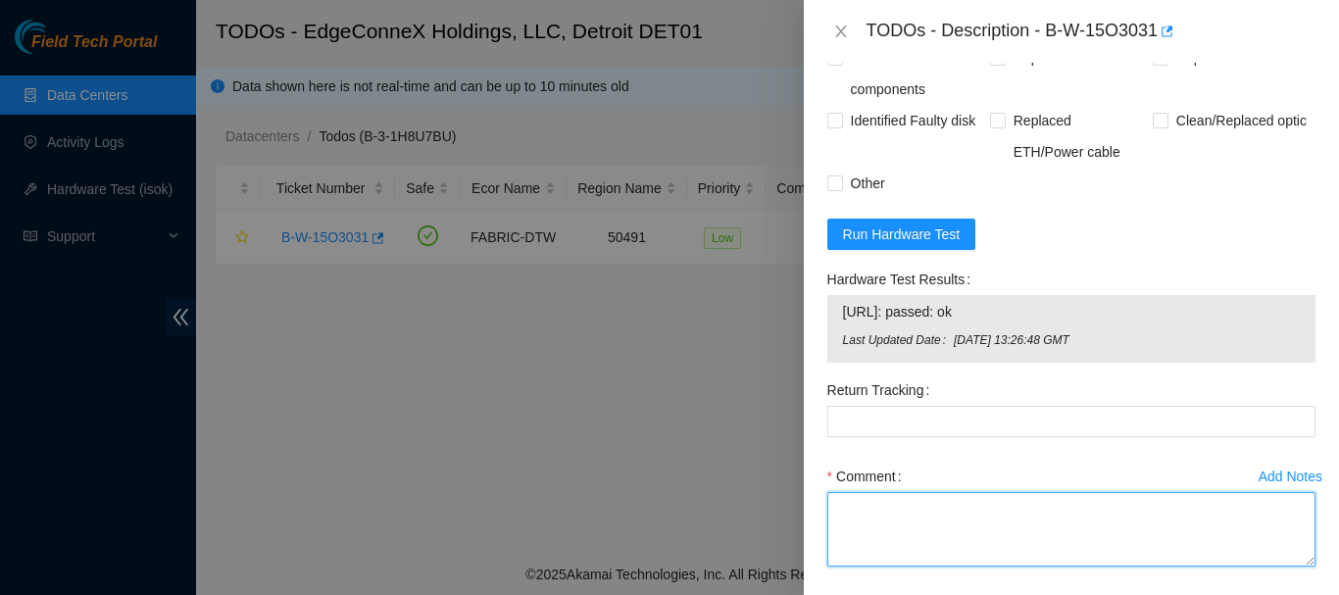
click at [861, 547] on textarea "Comment" at bounding box center [1071, 529] width 488 height 74
paste textarea "B-W-15O3031"
drag, startPoint x: 947, startPoint y: 529, endPoint x: 820, endPoint y: 529, distance: 126.4
click at [820, 529] on div "Add Notes Comment B-W-15O3031" at bounding box center [1071, 531] width 504 height 141
paste textarea "8:30 to 9:30 B-W-15O3031 When I first connected to the machine I had no output.…"
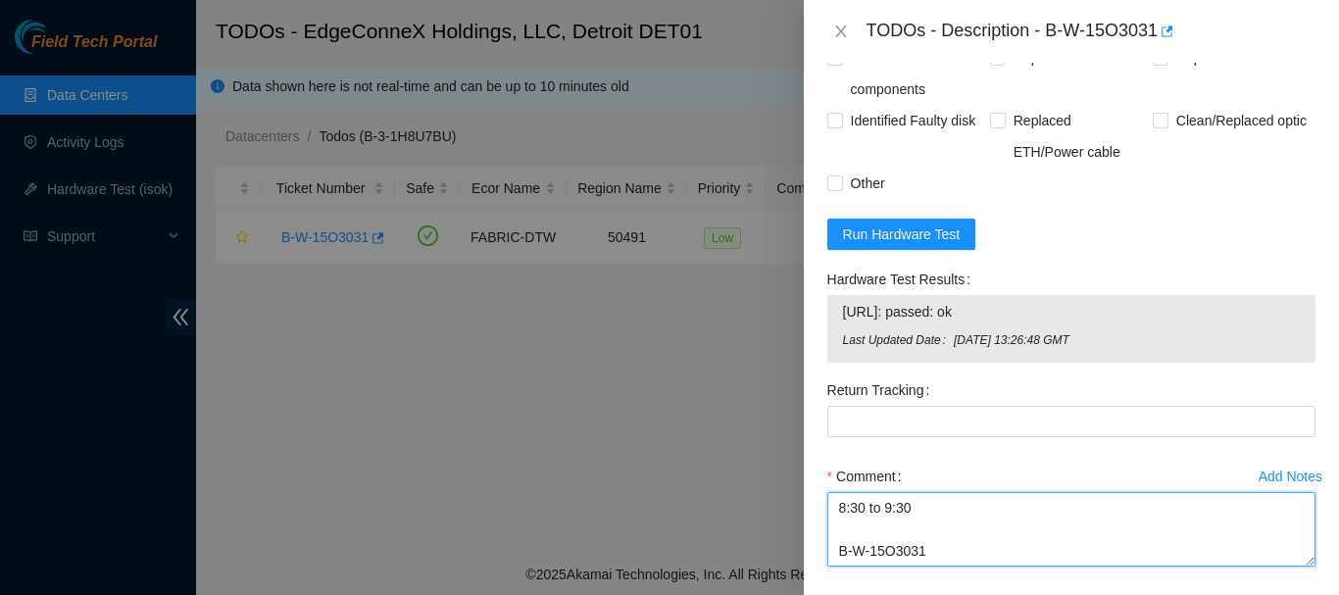
scroll to position [168, 0]
type textarea "8:30 to 9:30 B-W-15O3031 When I first connected to the machine I had no output.…"
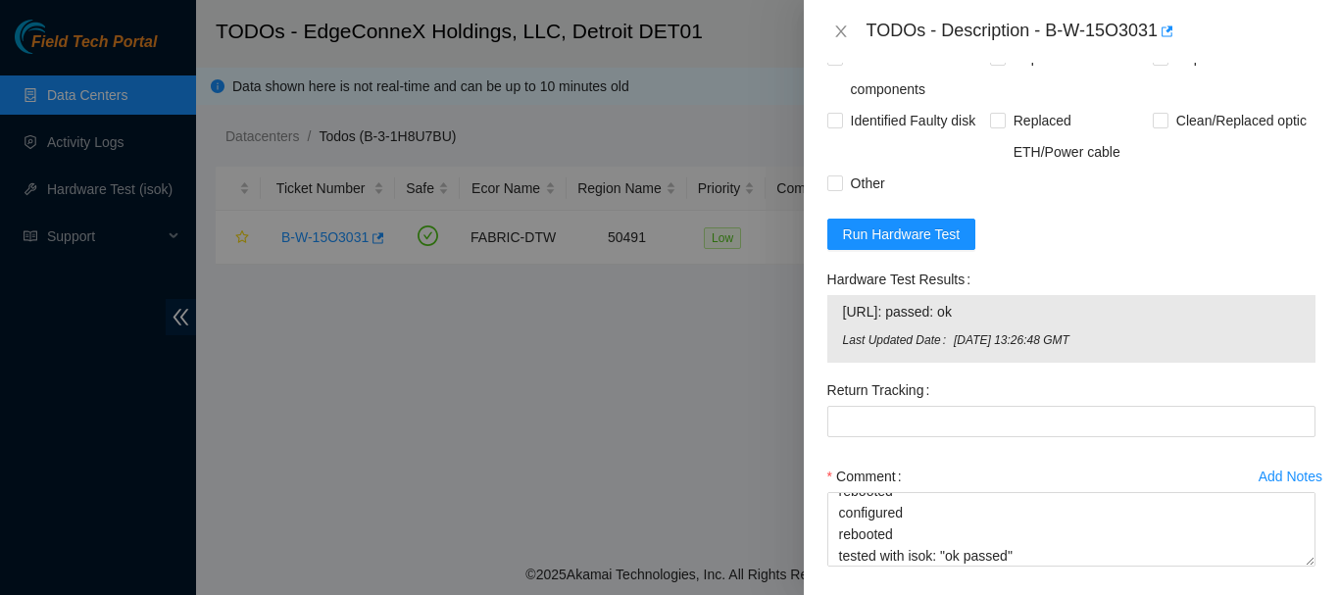
scroll to position [1118, 0]
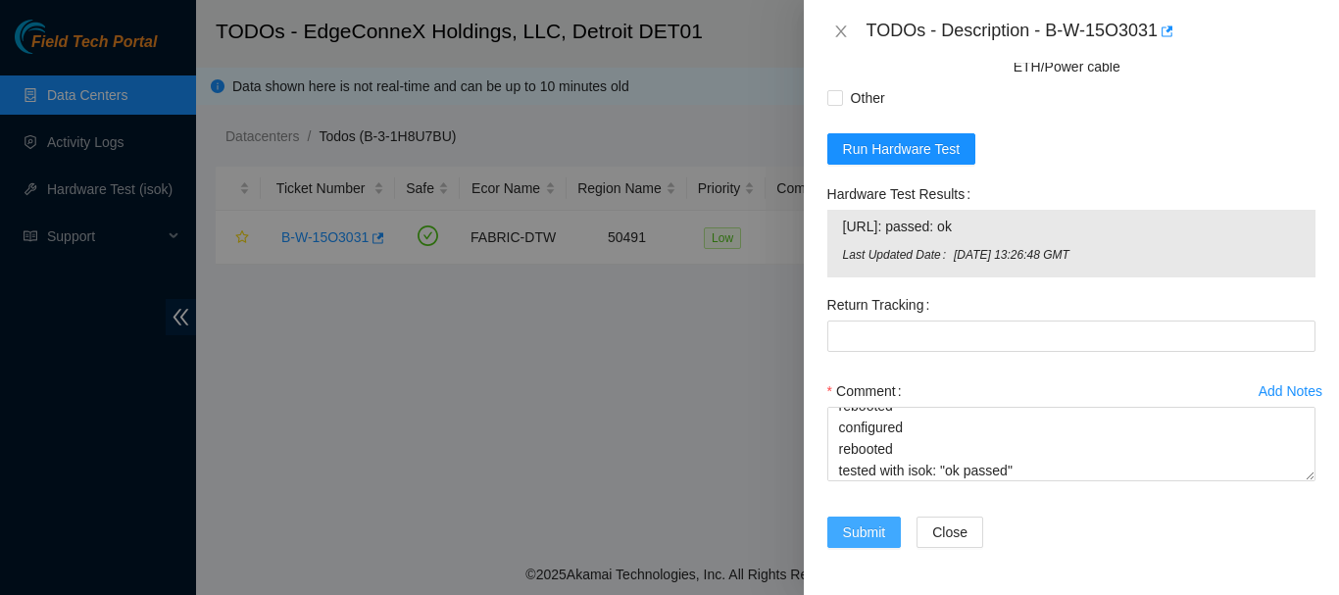
click at [865, 529] on span "Submit" at bounding box center [864, 532] width 43 height 22
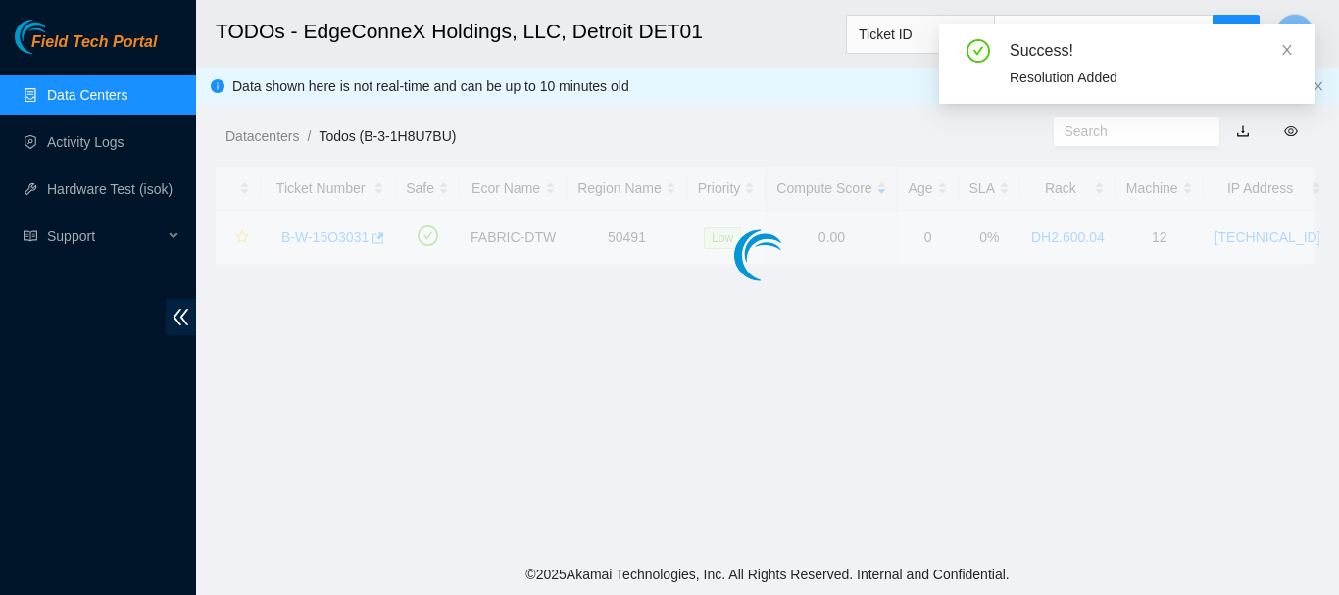
scroll to position [648, 0]
